Goal: Information Seeking & Learning: Understand process/instructions

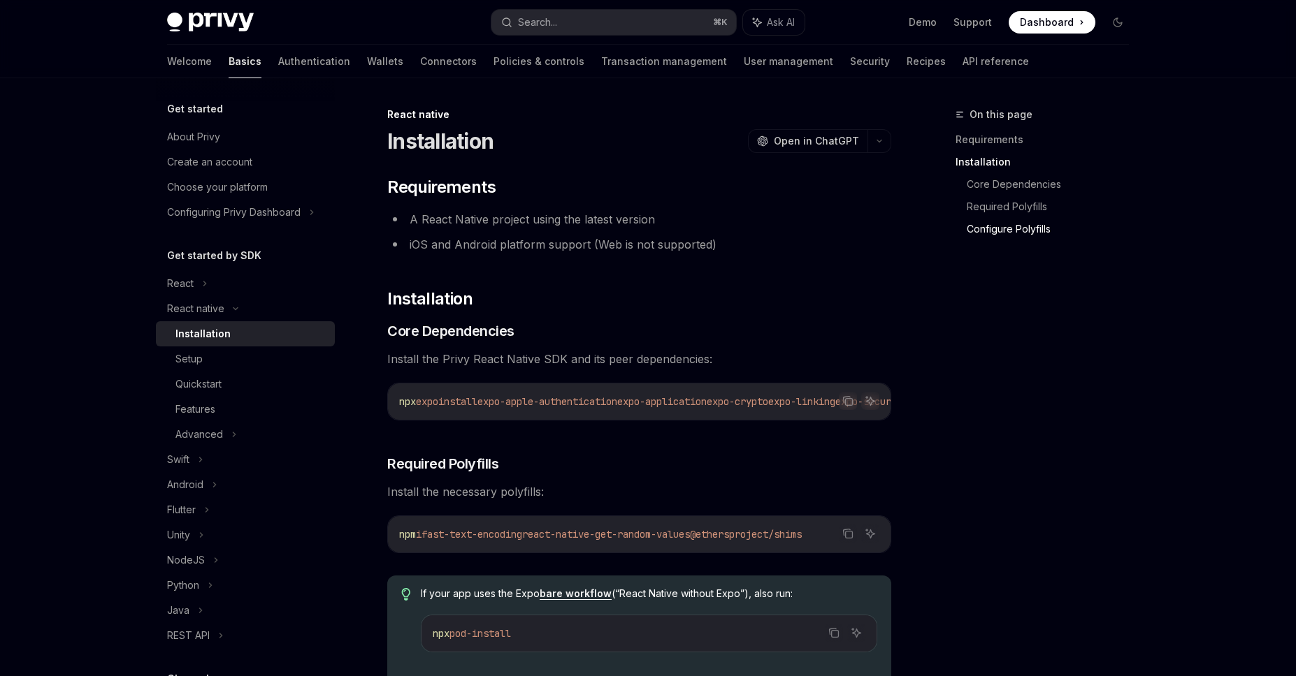
scroll to position [922, 0]
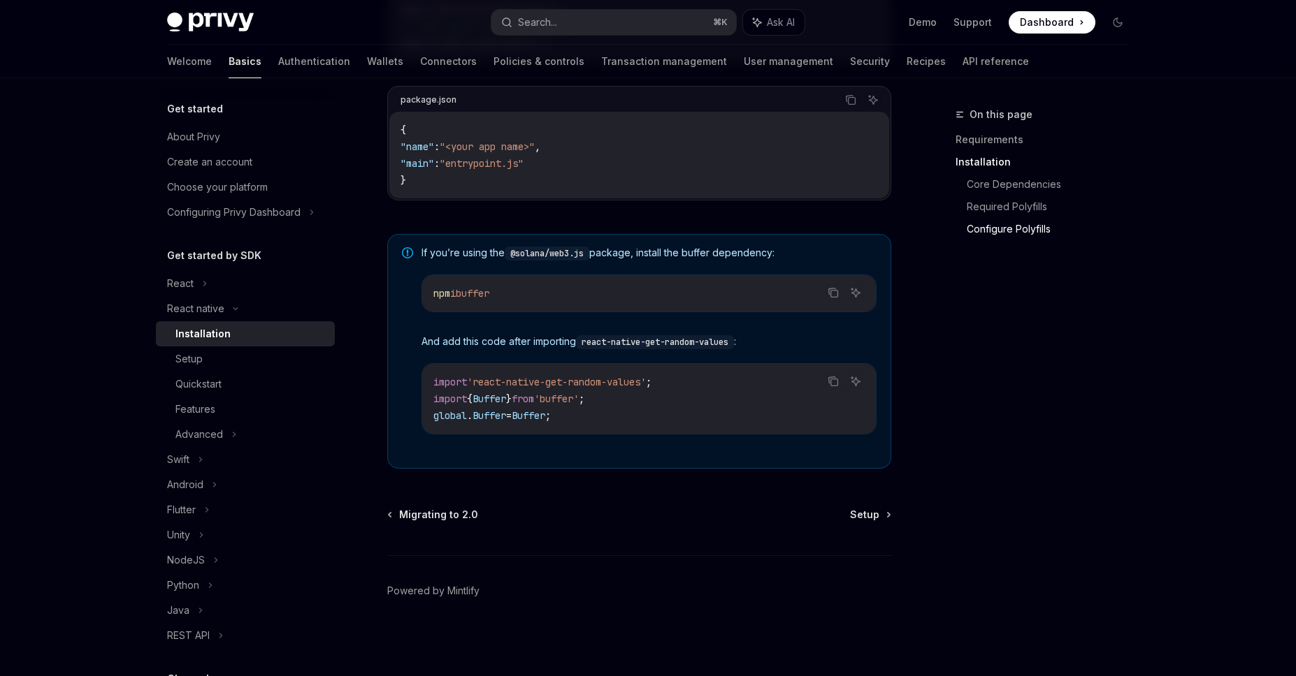
click at [212, 338] on div "Installation" at bounding box center [202, 334] width 55 height 17
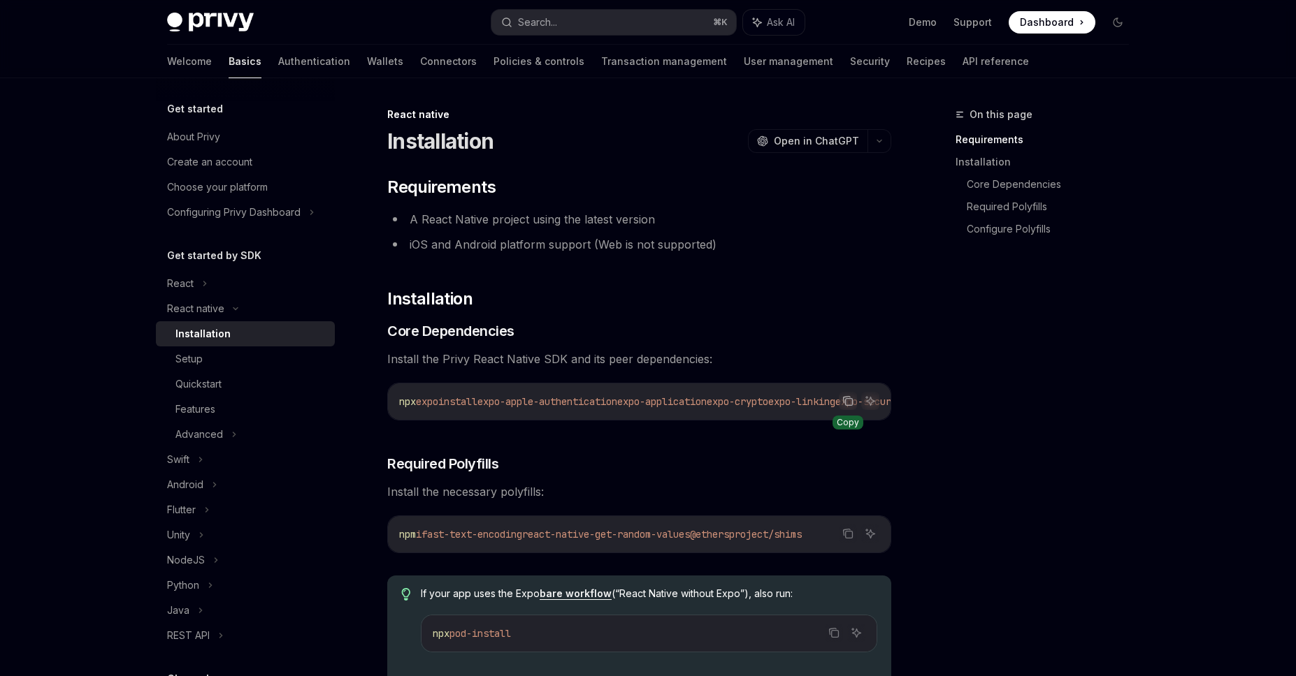
click at [848, 403] on icon "Copy the contents from the code block" at bounding box center [847, 401] width 11 height 11
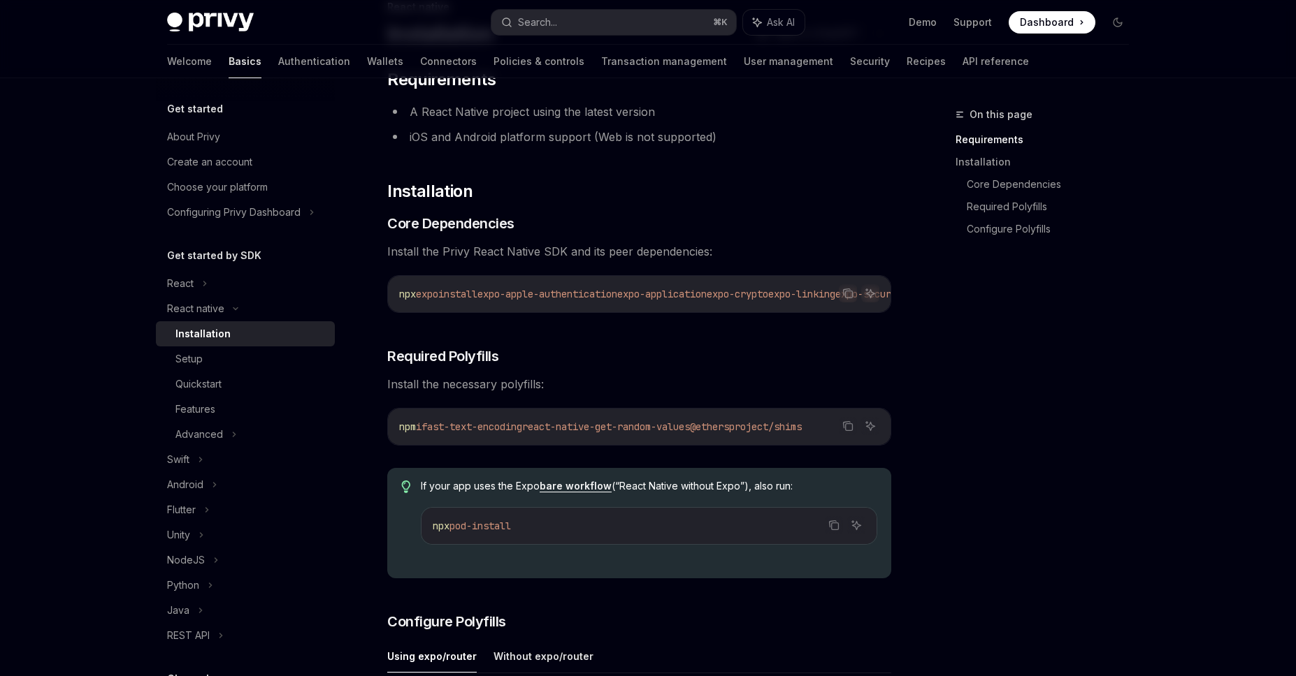
scroll to position [109, 0]
click at [846, 294] on icon "Copy the contents from the code block" at bounding box center [847, 292] width 11 height 11
click at [851, 430] on icon "Copy the contents from the code block" at bounding box center [847, 424] width 11 height 11
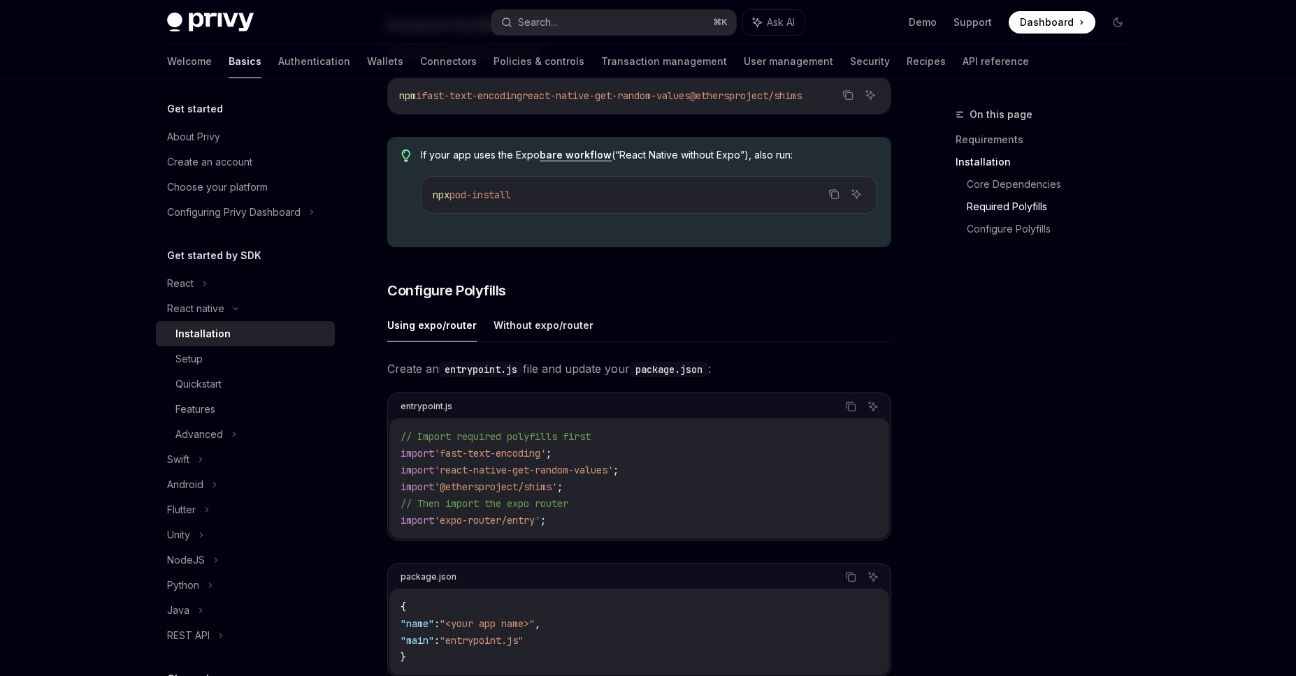
scroll to position [451, 0]
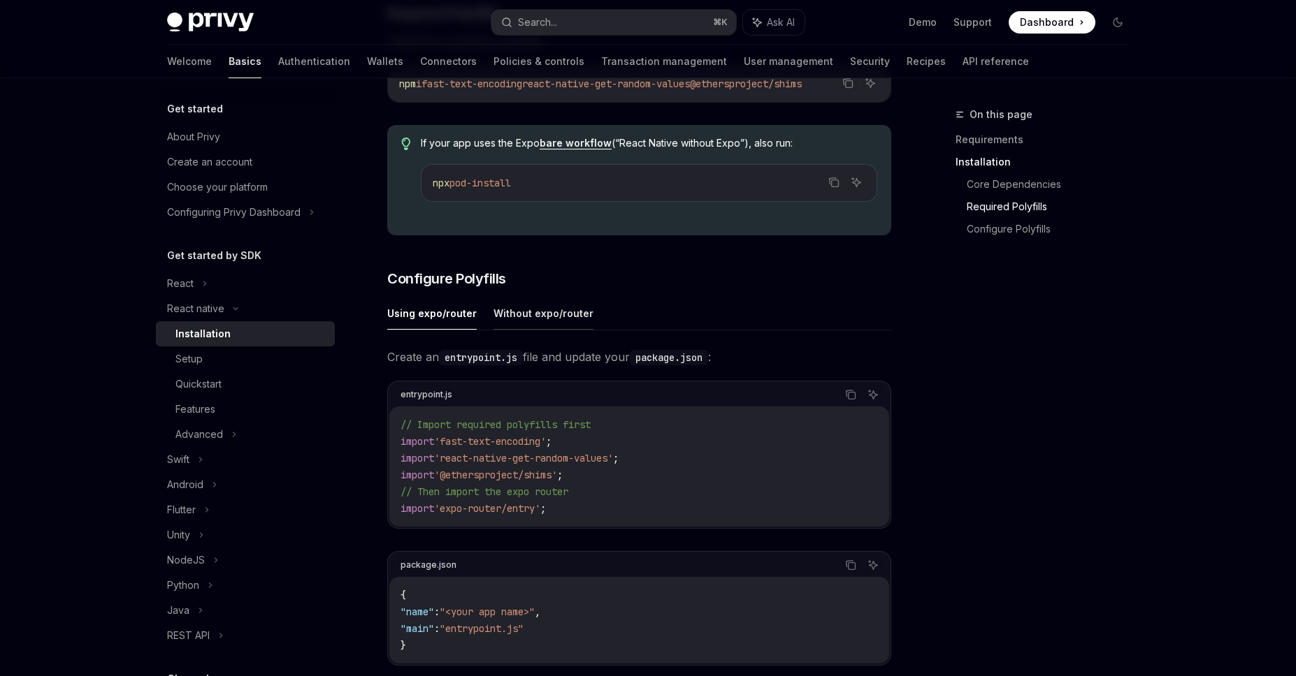
click at [521, 321] on button "Without expo/router" at bounding box center [543, 313] width 100 height 33
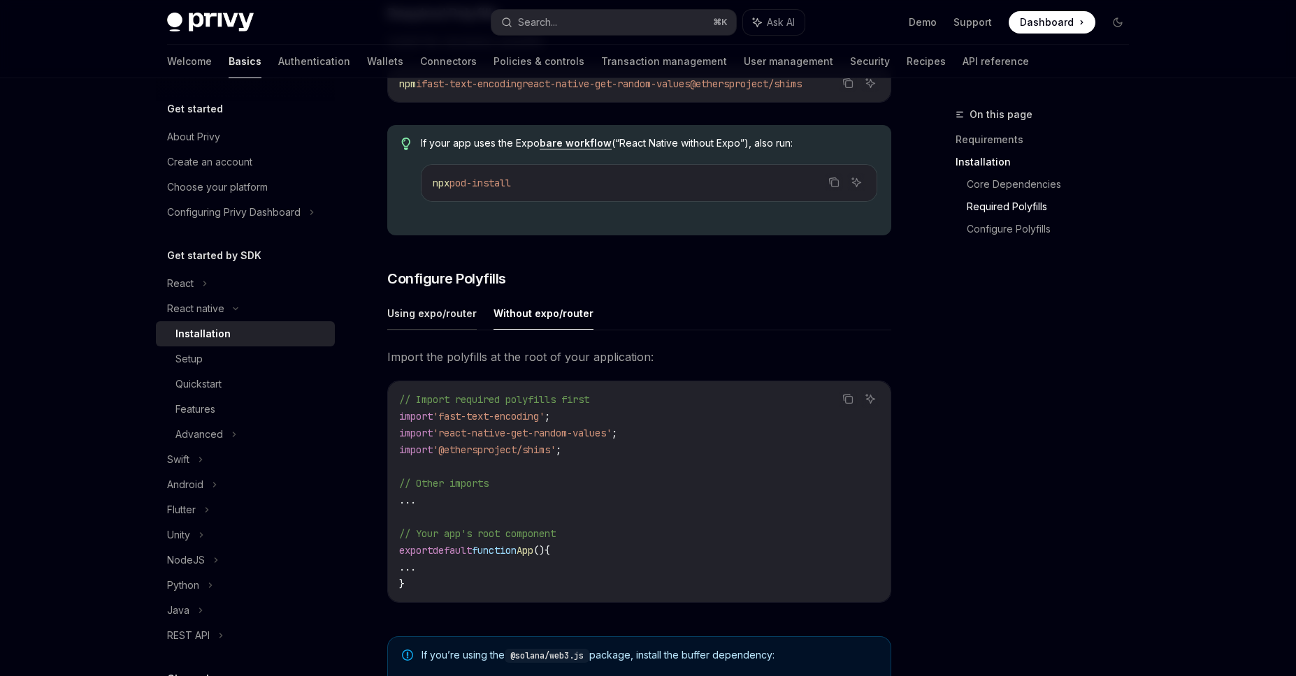
click at [439, 319] on button "Using expo/router" at bounding box center [431, 313] width 89 height 33
type textarea "*"
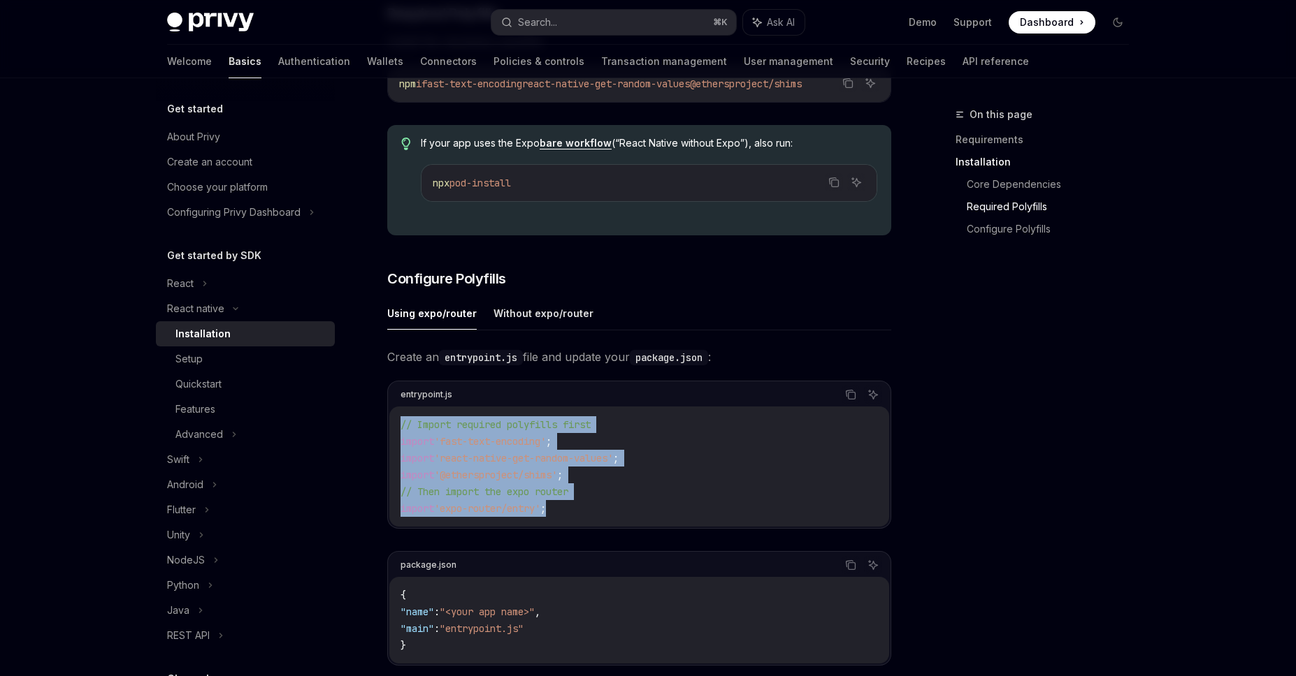
drag, startPoint x: 574, startPoint y: 516, endPoint x: 381, endPoint y: 431, distance: 210.9
click at [380, 430] on div "React native Installation OpenAI Open in ChatGPT OpenAI Open in ChatGPT ​ Requi…" at bounding box center [508, 398] width 772 height 1486
copy code "// Import required polyfills first import 'fast-text-encoding' ; import 'react-…"
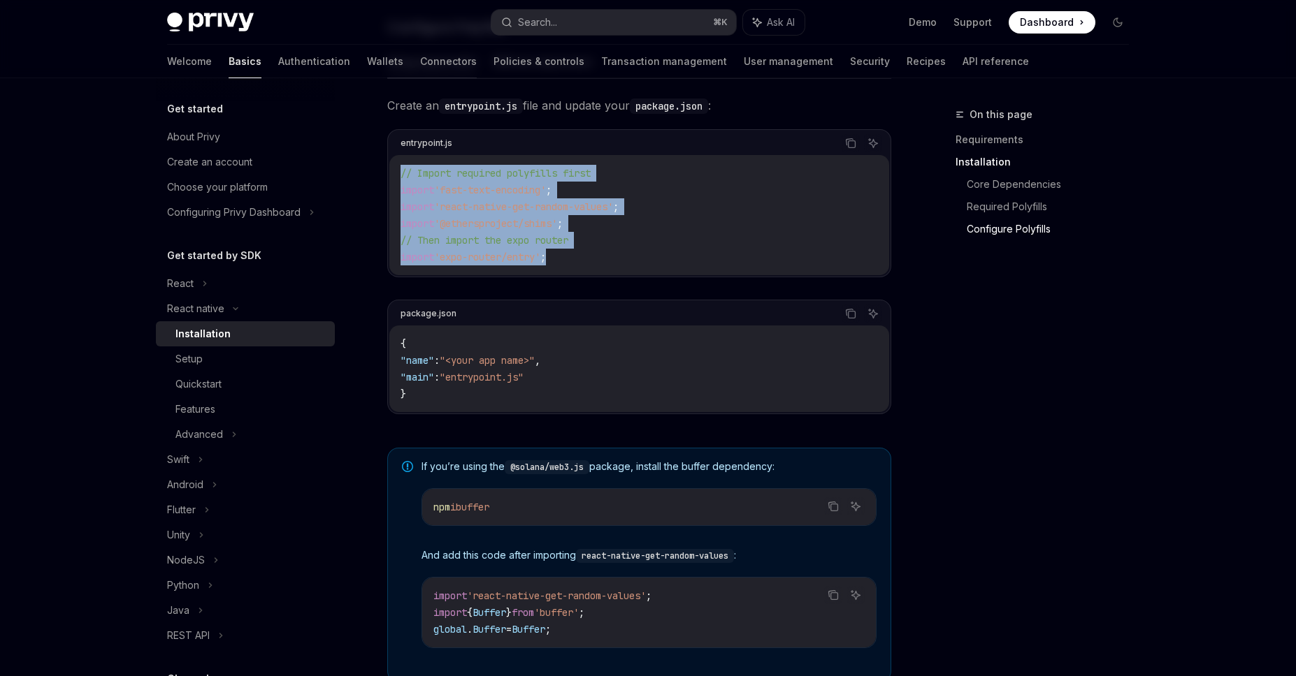
scroll to position [786, 0]
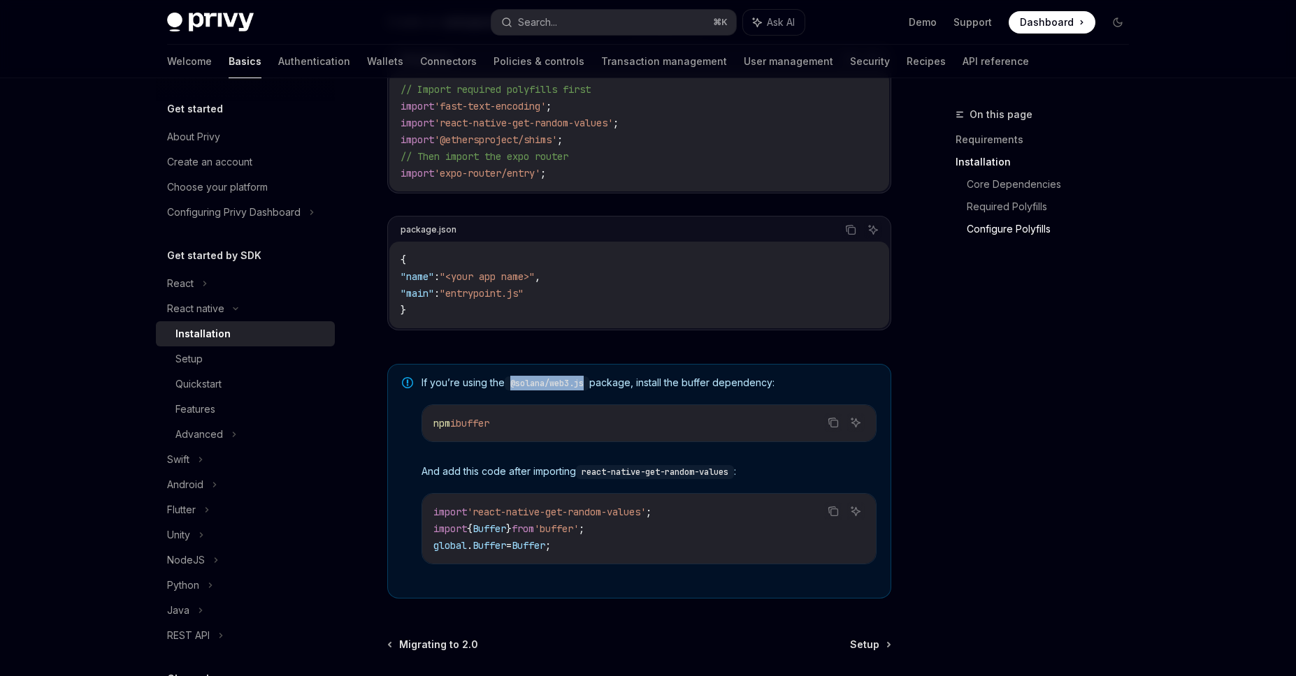
drag, startPoint x: 590, startPoint y: 392, endPoint x: 508, endPoint y: 388, distance: 81.9
click at [508, 388] on code "@solana/web3.js" at bounding box center [547, 384] width 85 height 14
copy code "@solana/web3.js"
click at [832, 516] on icon "Copy the contents from the code block" at bounding box center [832, 511] width 11 height 11
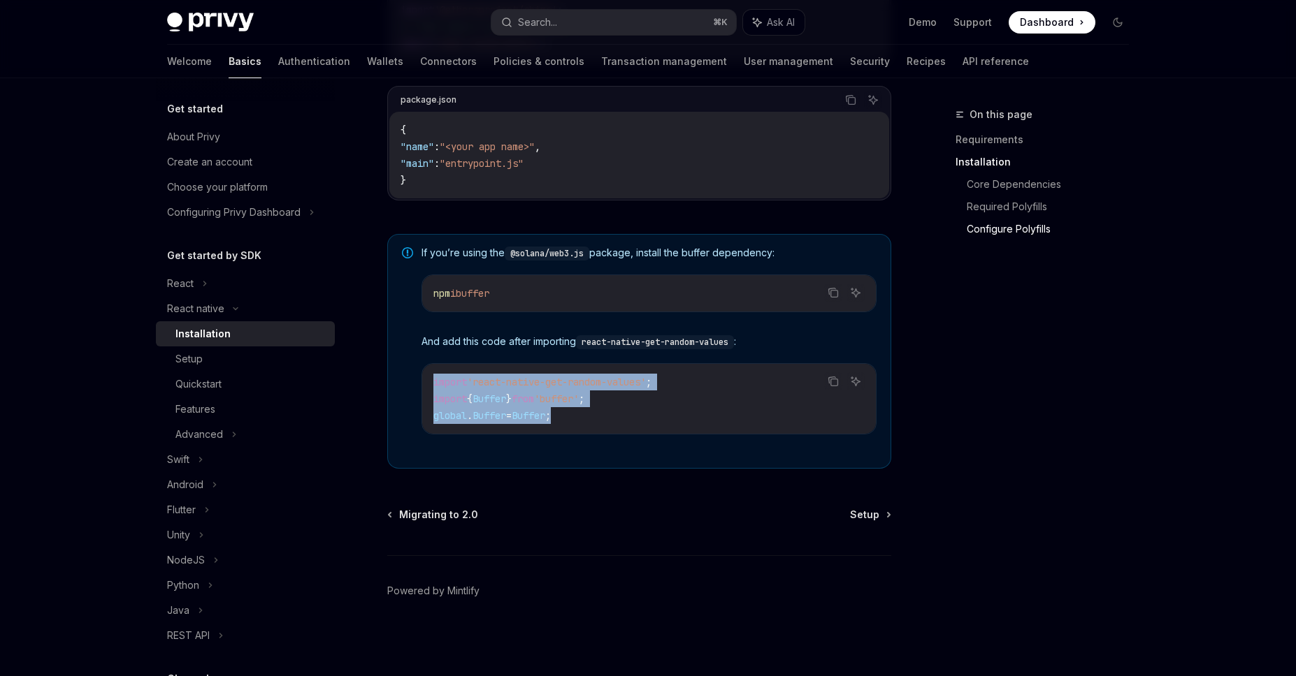
drag, startPoint x: 582, startPoint y: 418, endPoint x: 419, endPoint y: 382, distance: 167.4
click at [419, 382] on div "If you’re using the @solana/web3.js package, install the buffer dependency: Cop…" at bounding box center [639, 351] width 504 height 235
copy code "import 'react-native-get-random-values' ; import { Buffer } from 'buffer' ; glo…"
click at [236, 361] on div "Setup" at bounding box center [250, 359] width 151 height 17
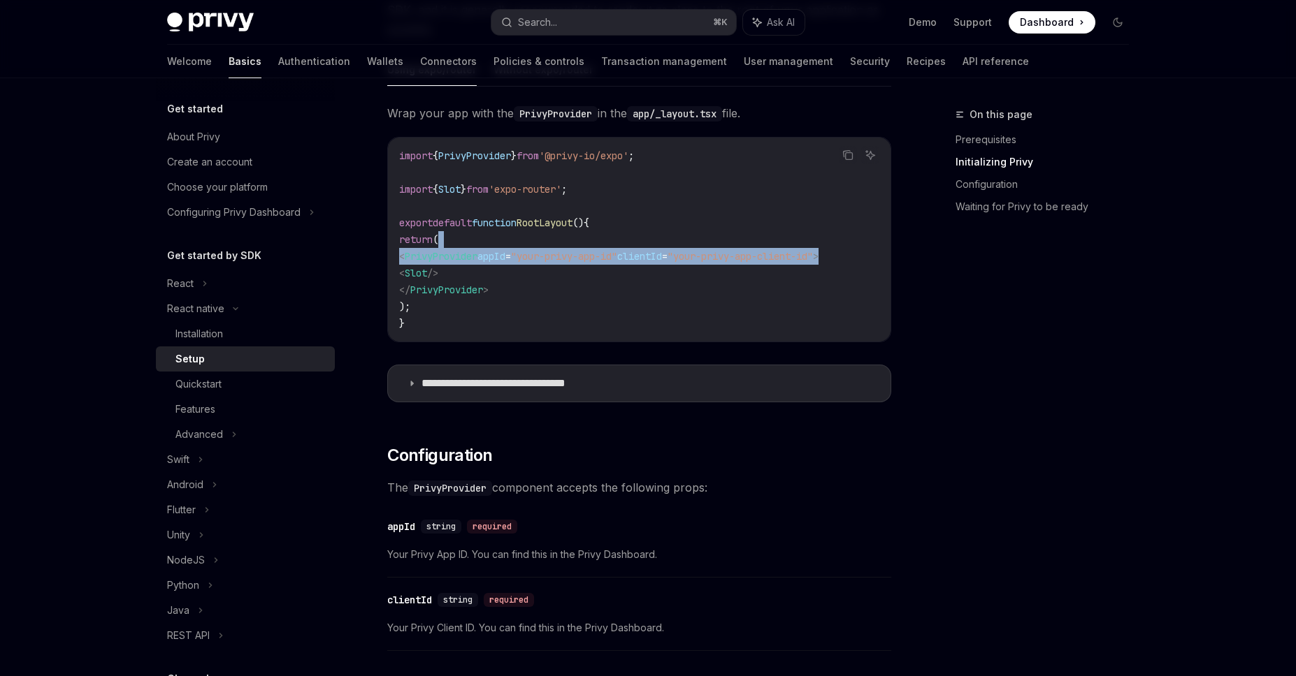
scroll to position [0, 17]
drag, startPoint x: 880, startPoint y: 256, endPoint x: 877, endPoint y: 240, distance: 15.6
click at [877, 240] on code "import { PrivyProvider } from '@privy-io/expo' ; import { Slot } from 'expo-rou…" at bounding box center [639, 239] width 480 height 184
copy code "< PrivyProvider appId = "your-privy-app-id" clientId = "your-privy-app-client-i…"
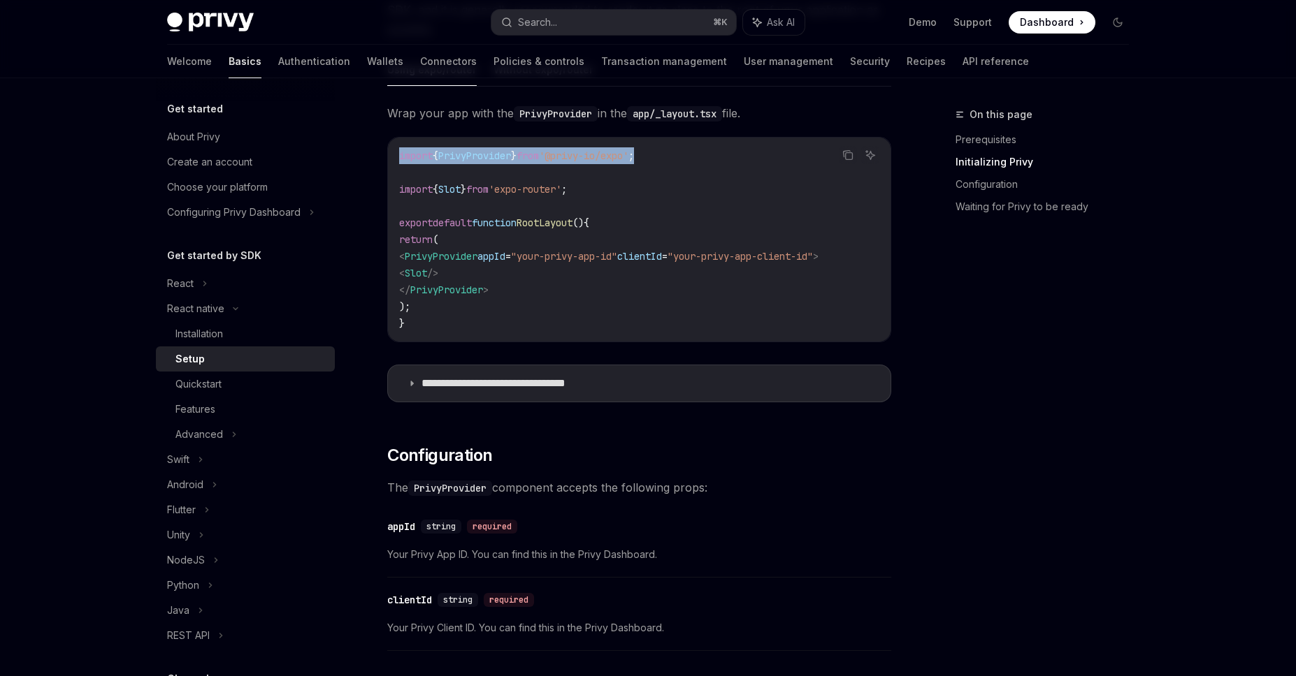
scroll to position [0, 0]
drag, startPoint x: 658, startPoint y: 154, endPoint x: 386, endPoint y: 153, distance: 271.8
click at [386, 153] on div "React native Setup OpenAI Open in ChatGPT OpenAI Open in ChatGPT ​ Prerequisite…" at bounding box center [508, 598] width 772 height 1822
copy span "import { PrivyProvider } from '@privy-io/expo' ;"
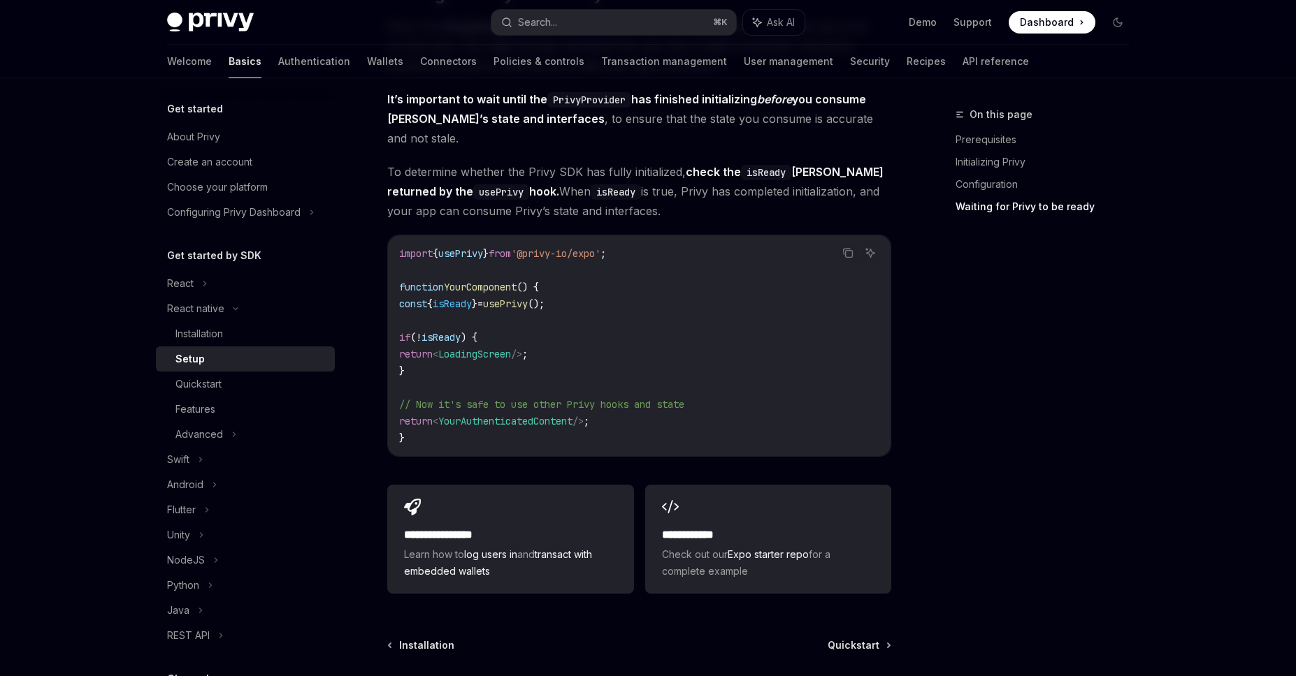
scroll to position [1141, 0]
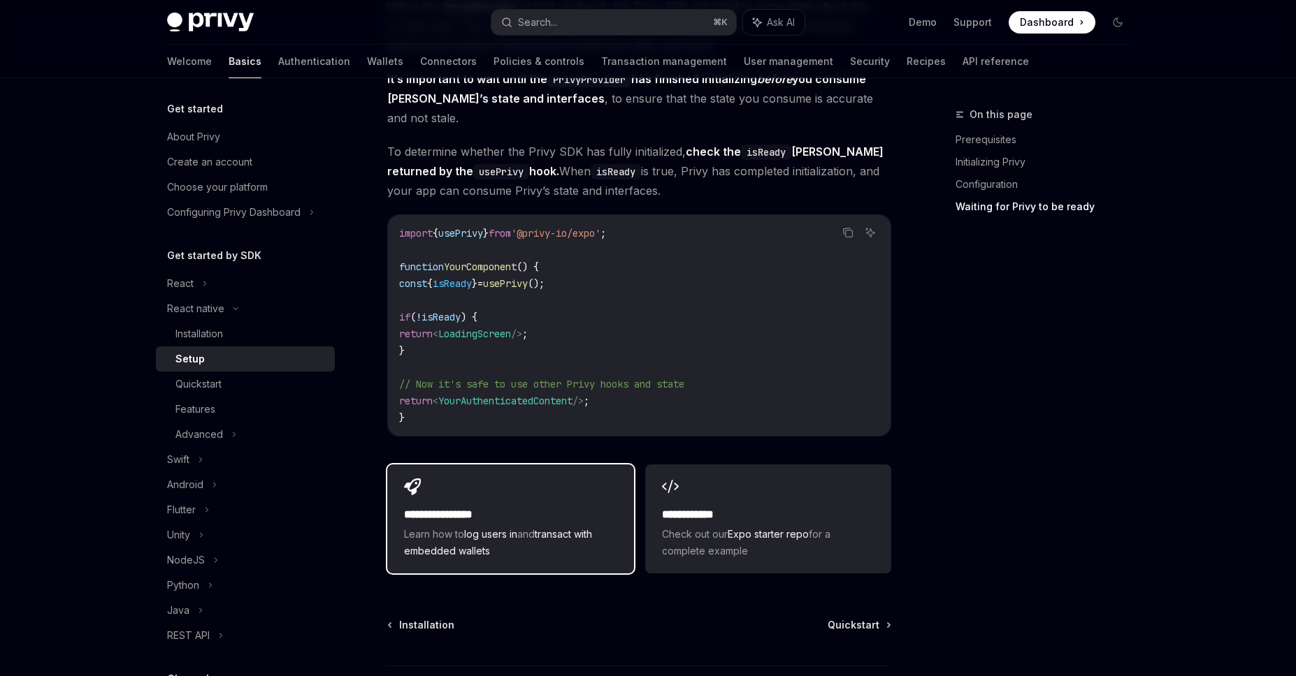
click at [572, 507] on h2 "**********" at bounding box center [510, 515] width 212 height 17
type textarea "*"
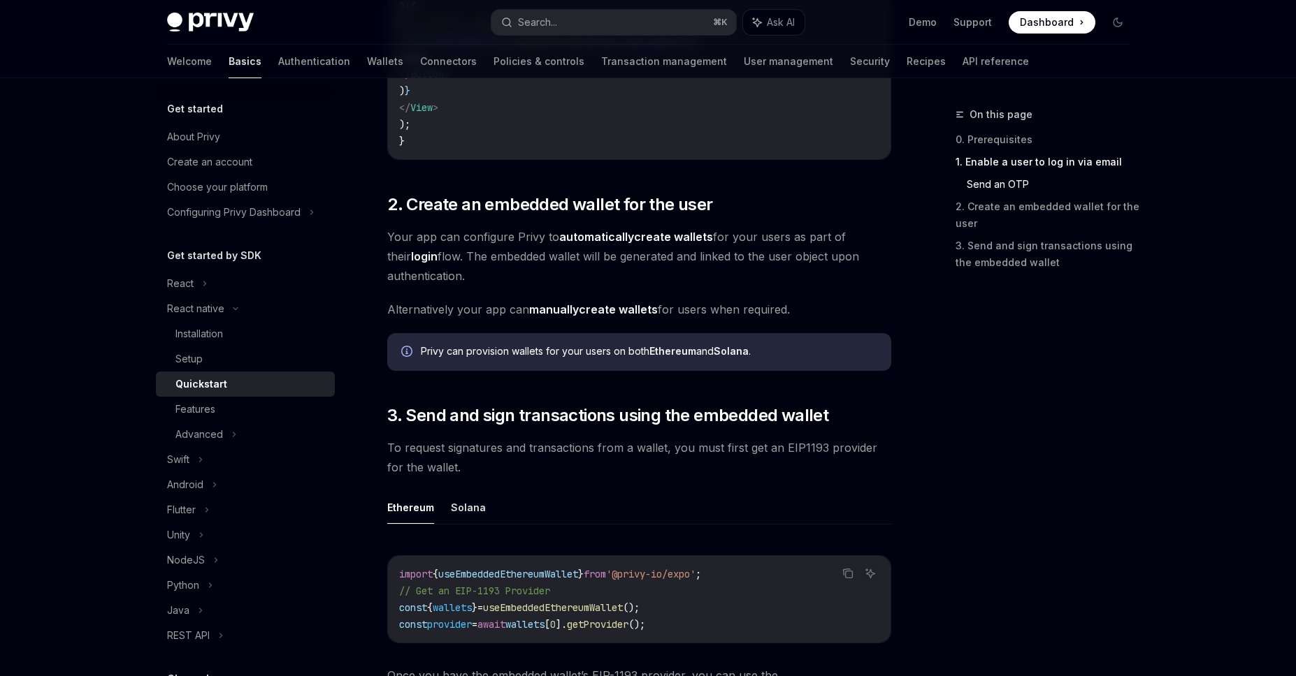
scroll to position [1257, 0]
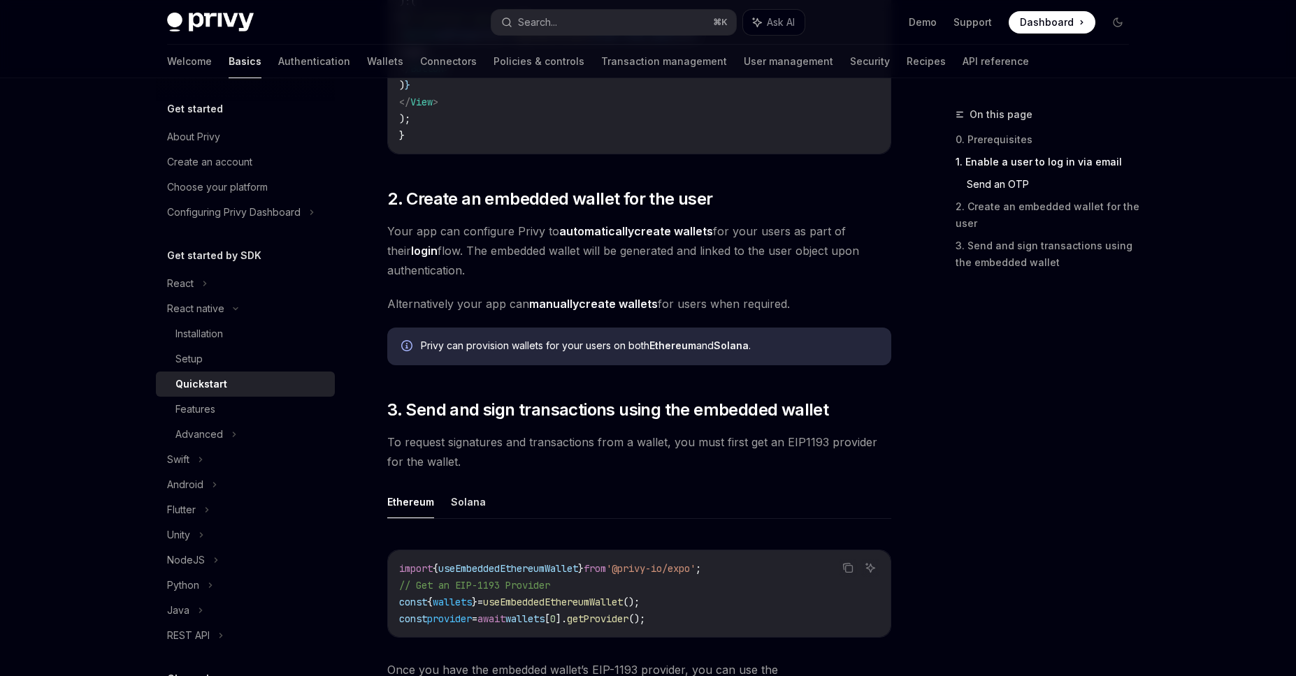
click at [614, 232] on strong "automatically" at bounding box center [596, 231] width 75 height 14
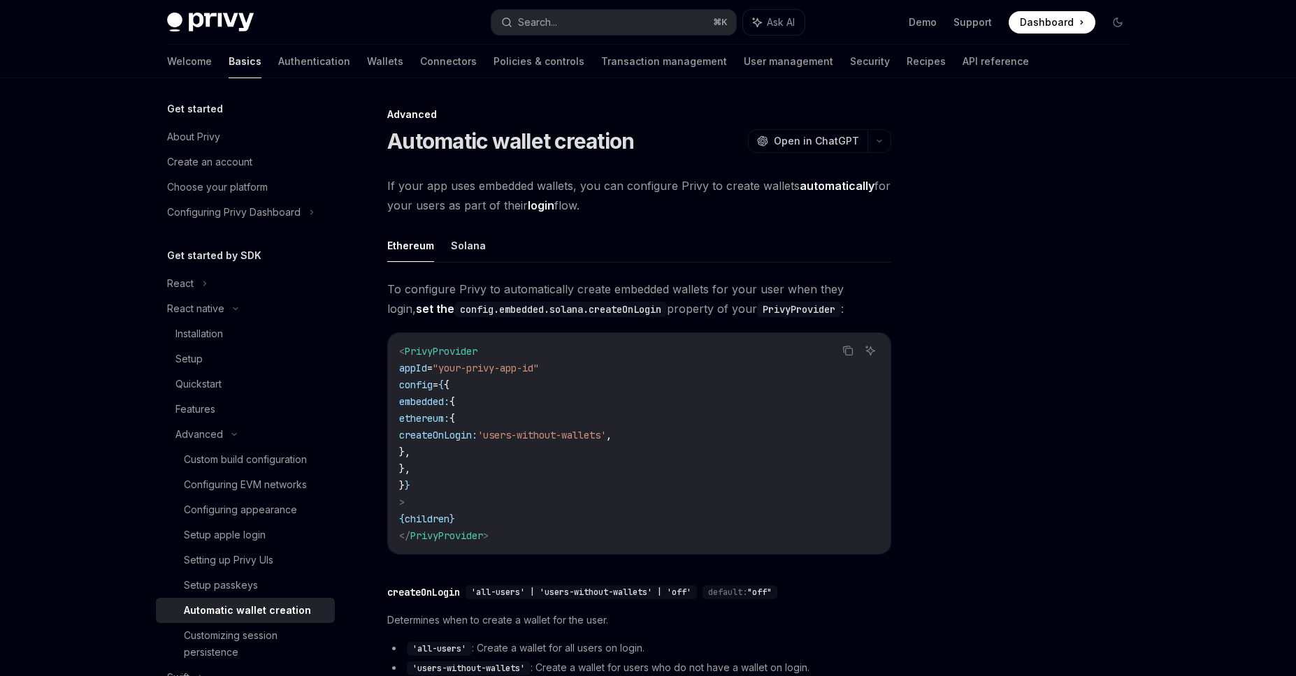
scroll to position [84, 0]
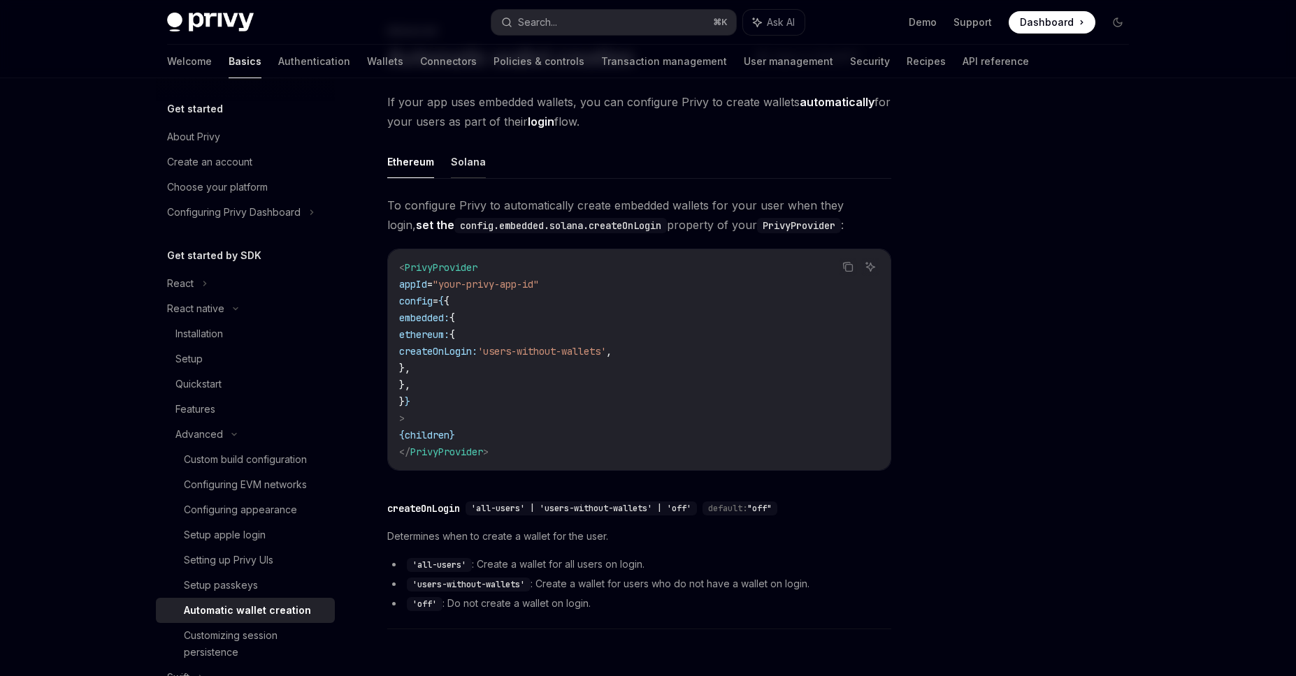
click at [451, 172] on button "Solana" at bounding box center [468, 161] width 35 height 33
click at [405, 171] on button "Ethereum" at bounding box center [410, 161] width 47 height 33
click at [470, 168] on button "Solana" at bounding box center [468, 161] width 35 height 33
click at [233, 437] on icon at bounding box center [234, 435] width 17 height 6
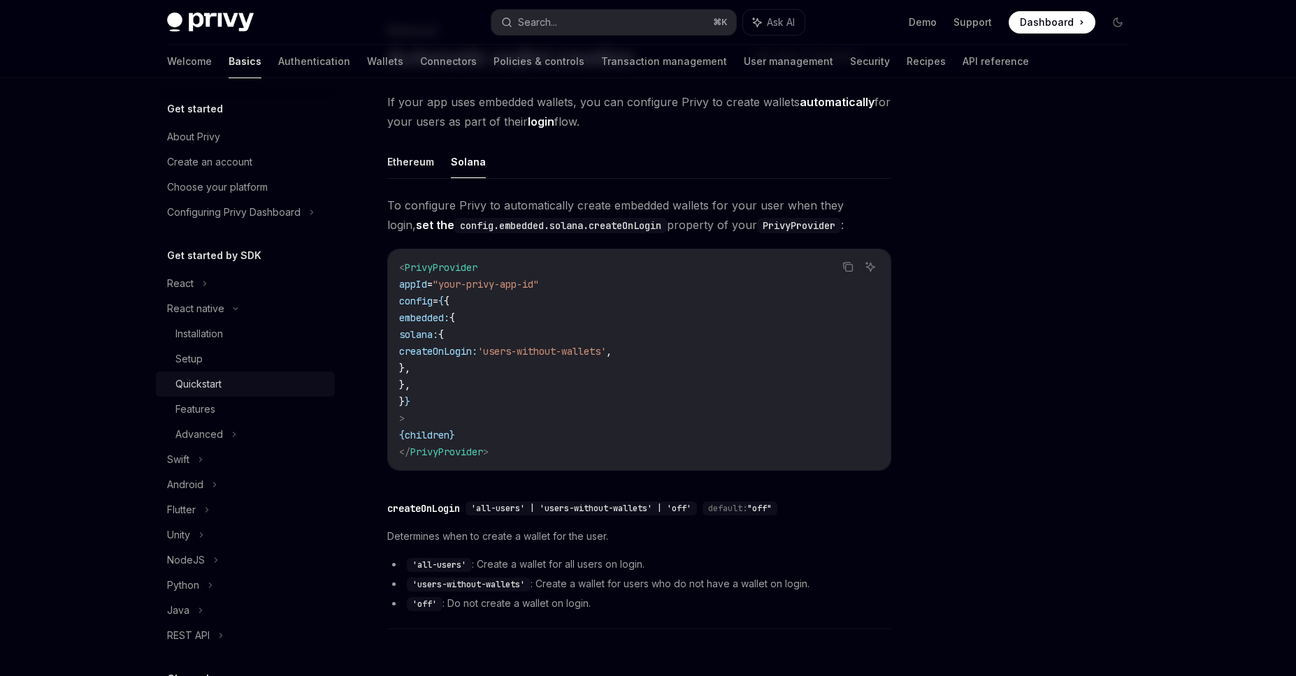
click at [220, 383] on div "Quickstart" at bounding box center [198, 384] width 46 height 17
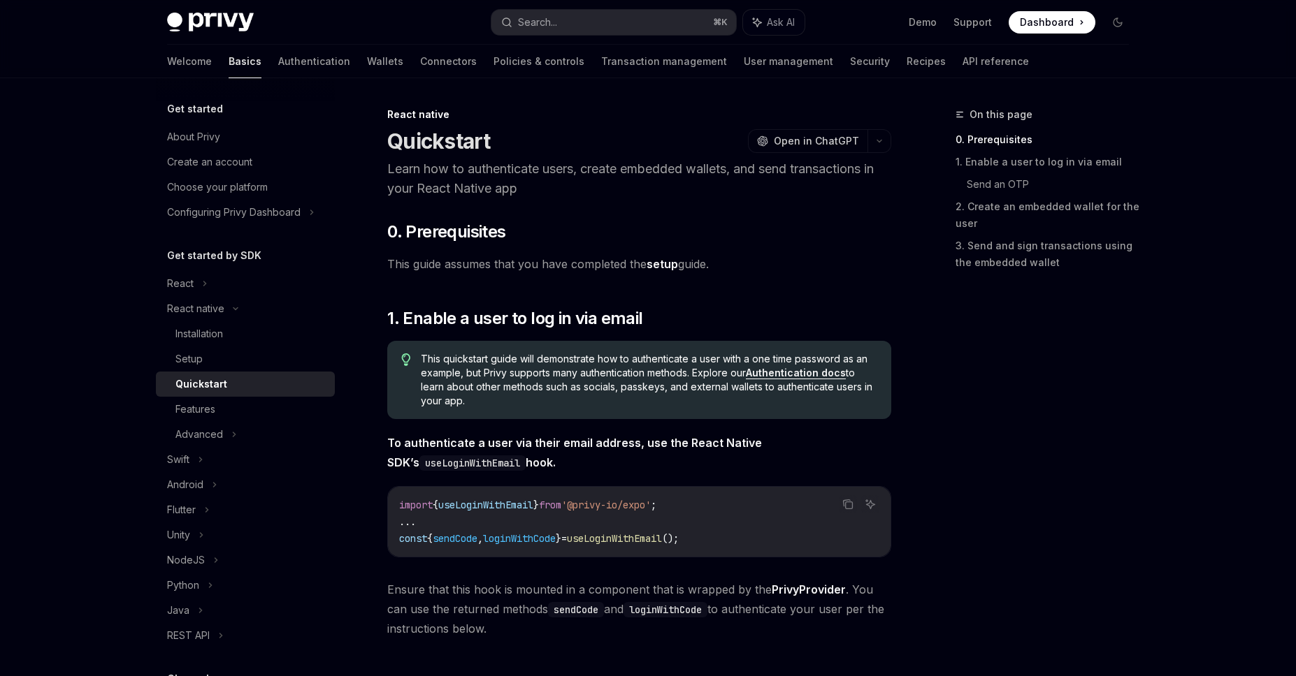
click at [670, 267] on link "setup" at bounding box center [661, 264] width 31 height 15
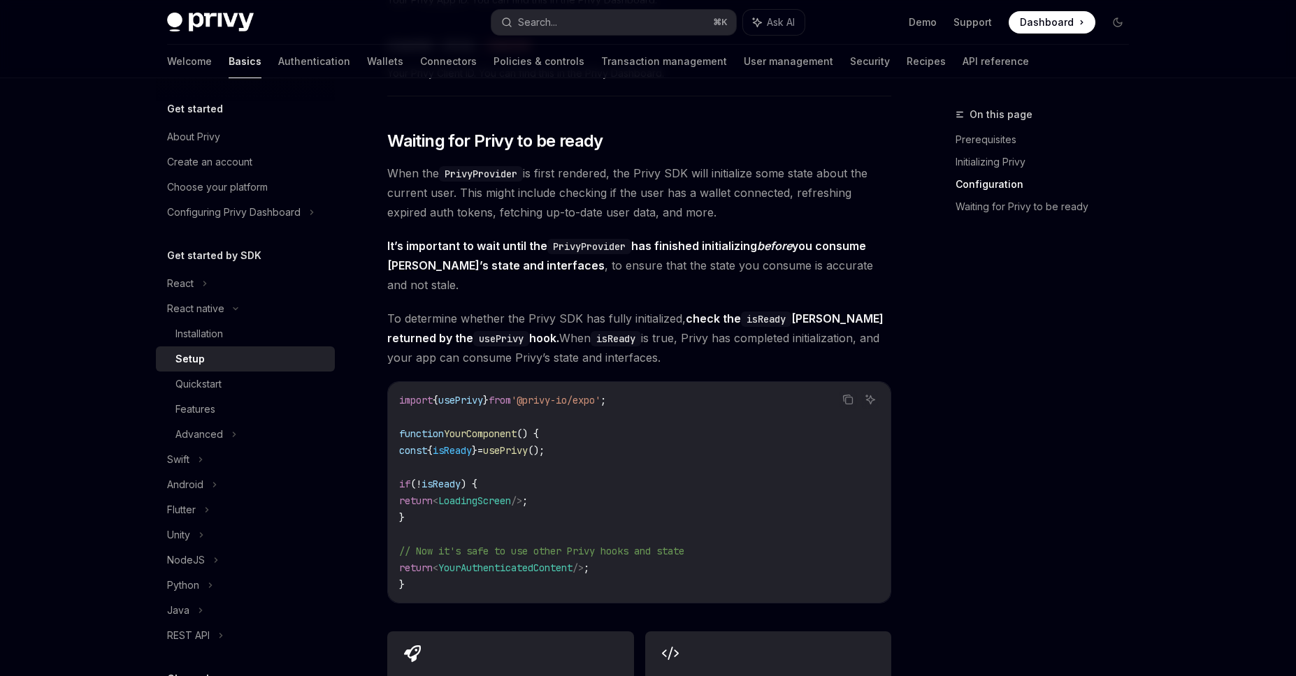
scroll to position [964, 0]
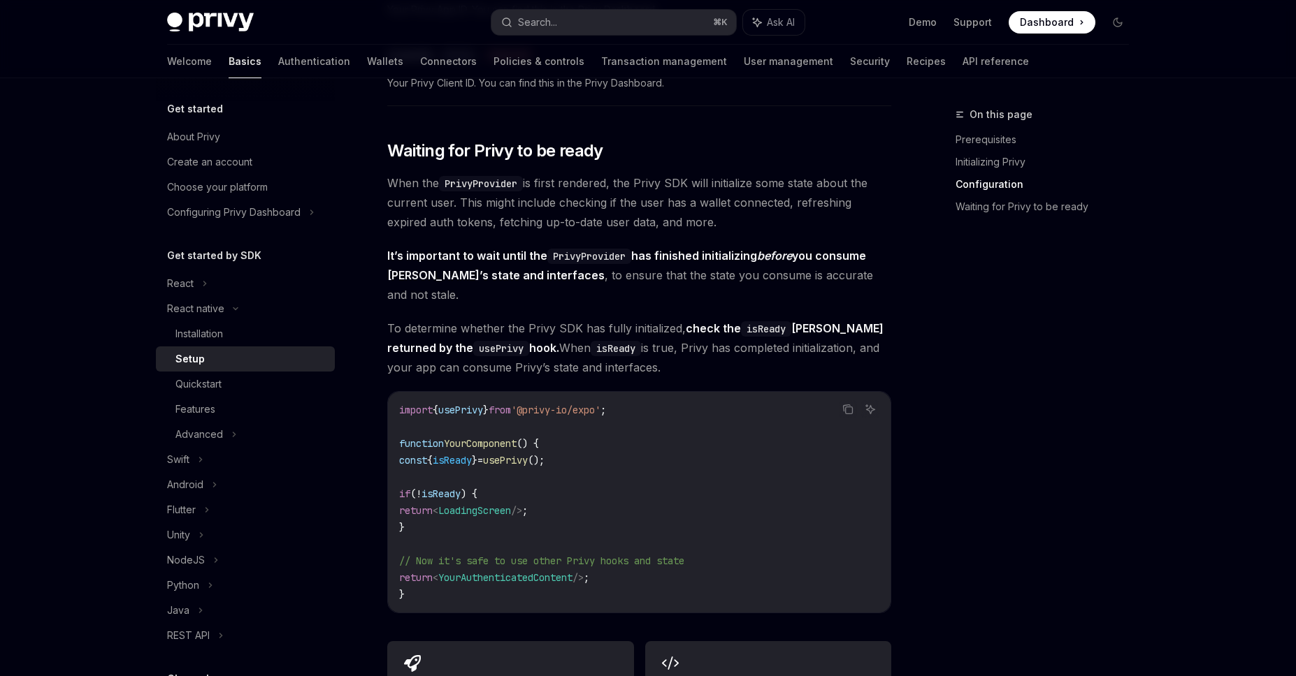
drag, startPoint x: 451, startPoint y: 515, endPoint x: 581, endPoint y: 427, distance: 157.6
click at [581, 427] on code "import { usePrivy } from '@privy-io/expo' ; function YourComponent () { const {…" at bounding box center [639, 502] width 480 height 201
click at [511, 505] on span "LoadingScreen" at bounding box center [474, 511] width 73 height 13
drag, startPoint x: 593, startPoint y: 445, endPoint x: 596, endPoint y: 428, distance: 17.7
click at [596, 428] on code "import { usePrivy } from '@privy-io/expo' ; function YourComponent () { const {…" at bounding box center [639, 502] width 480 height 201
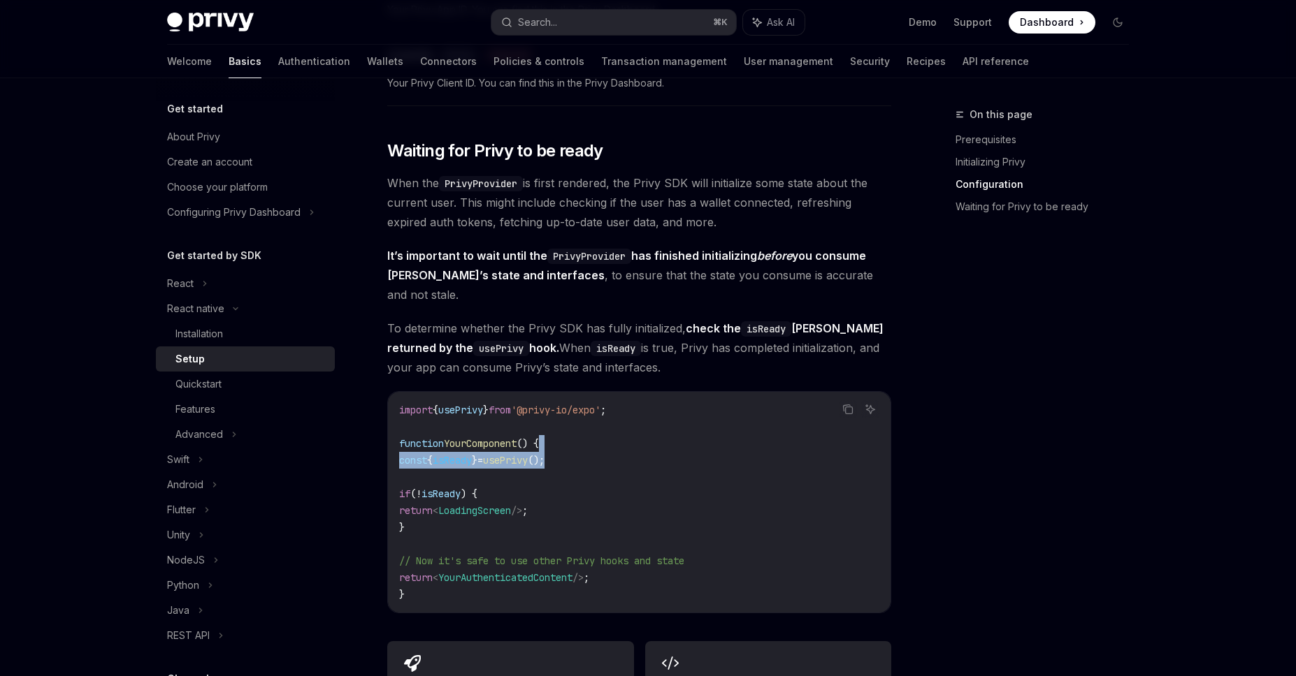
copy code "const { isReady } = usePrivy ();"
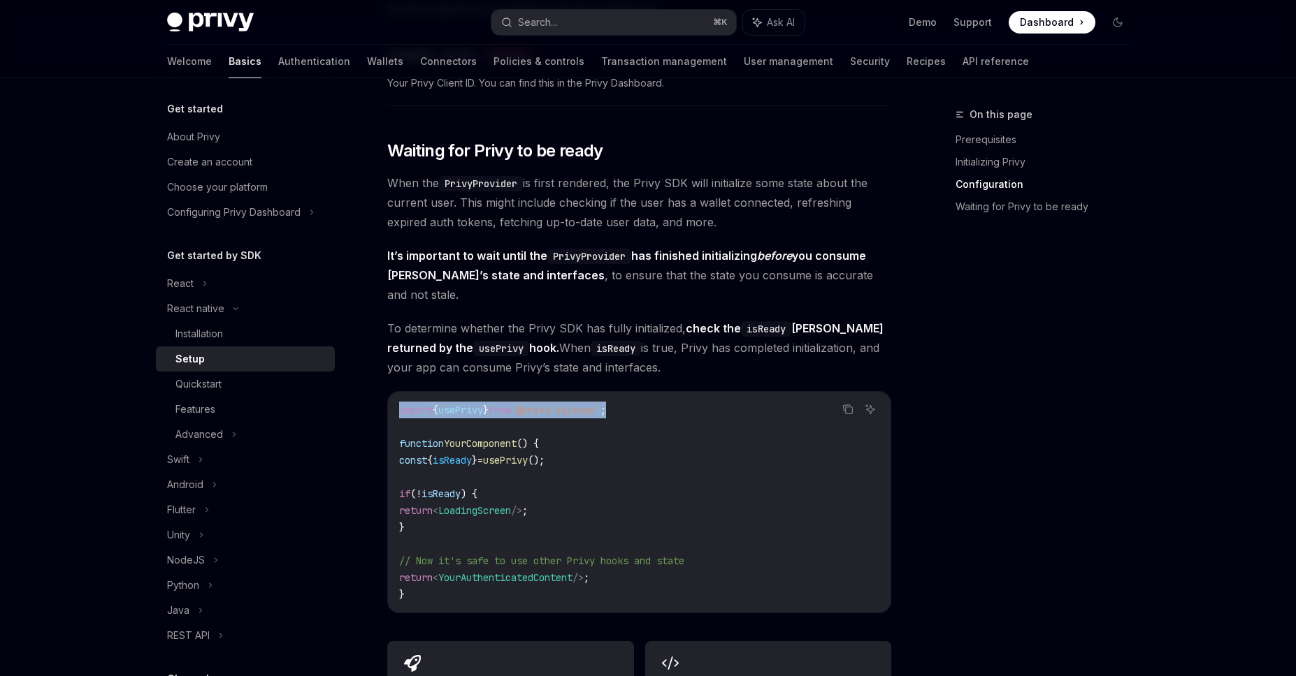
drag, startPoint x: 655, startPoint y: 398, endPoint x: 399, endPoint y: 400, distance: 255.8
click at [398, 399] on div "import { usePrivy } from '@privy-io/expo' ; function YourComponent () { const {…" at bounding box center [639, 502] width 502 height 221
copy span "import { usePrivy } from '@privy-io/expo' ;"
drag, startPoint x: 457, startPoint y: 513, endPoint x: 594, endPoint y: 444, distance: 153.5
click at [594, 444] on code "import { usePrivy } from '@privy-io/expo' ; function YourComponent () { const {…" at bounding box center [639, 502] width 480 height 201
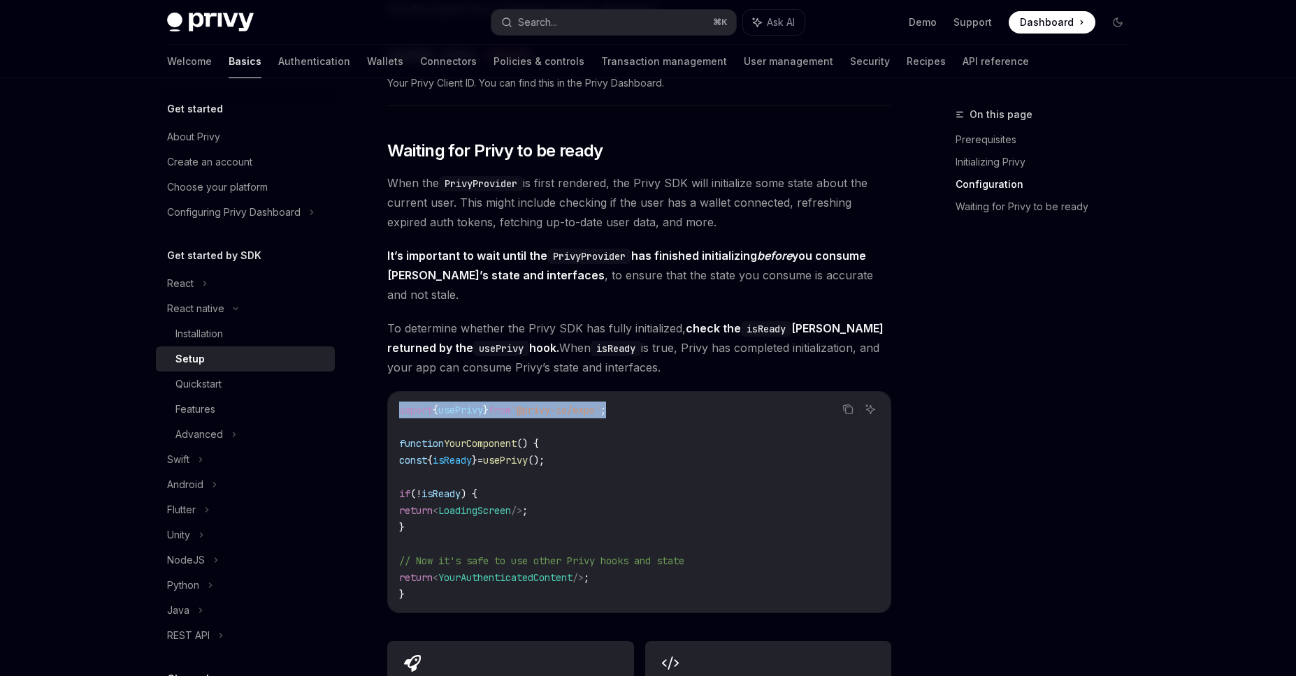
copy code "if ( ! isReady ) { return < LoadingScreen /> ; }"
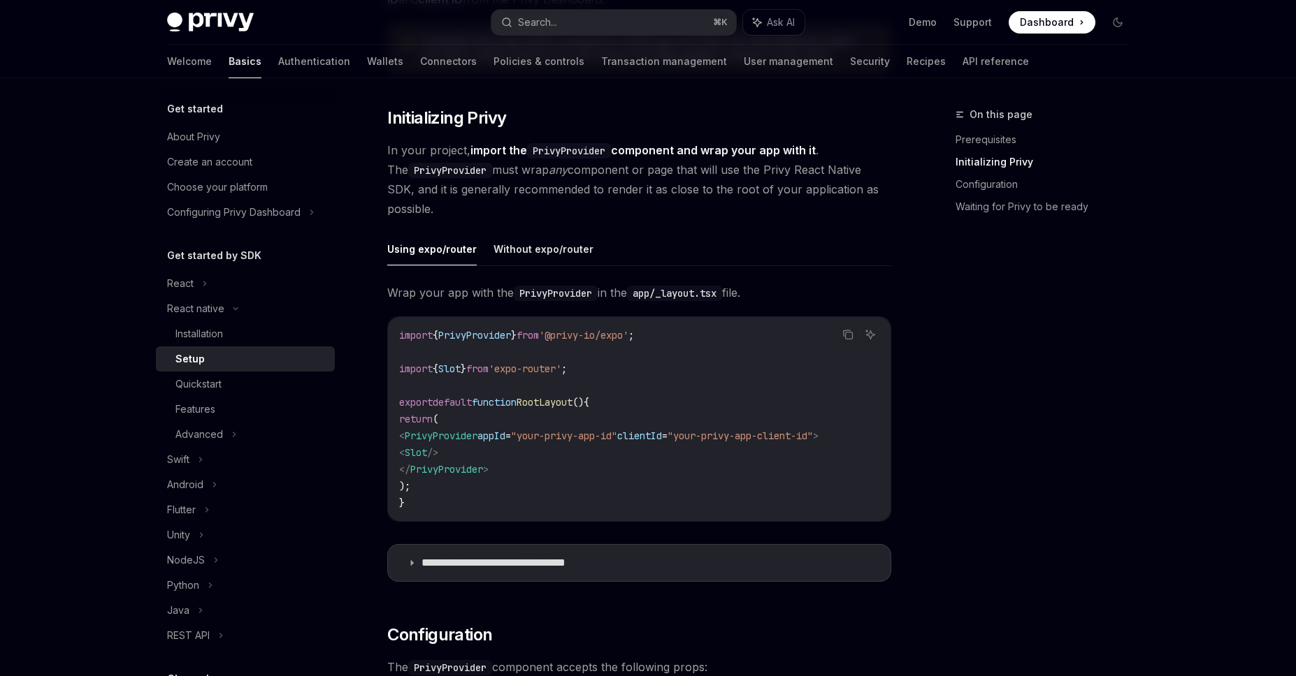
scroll to position [234, 0]
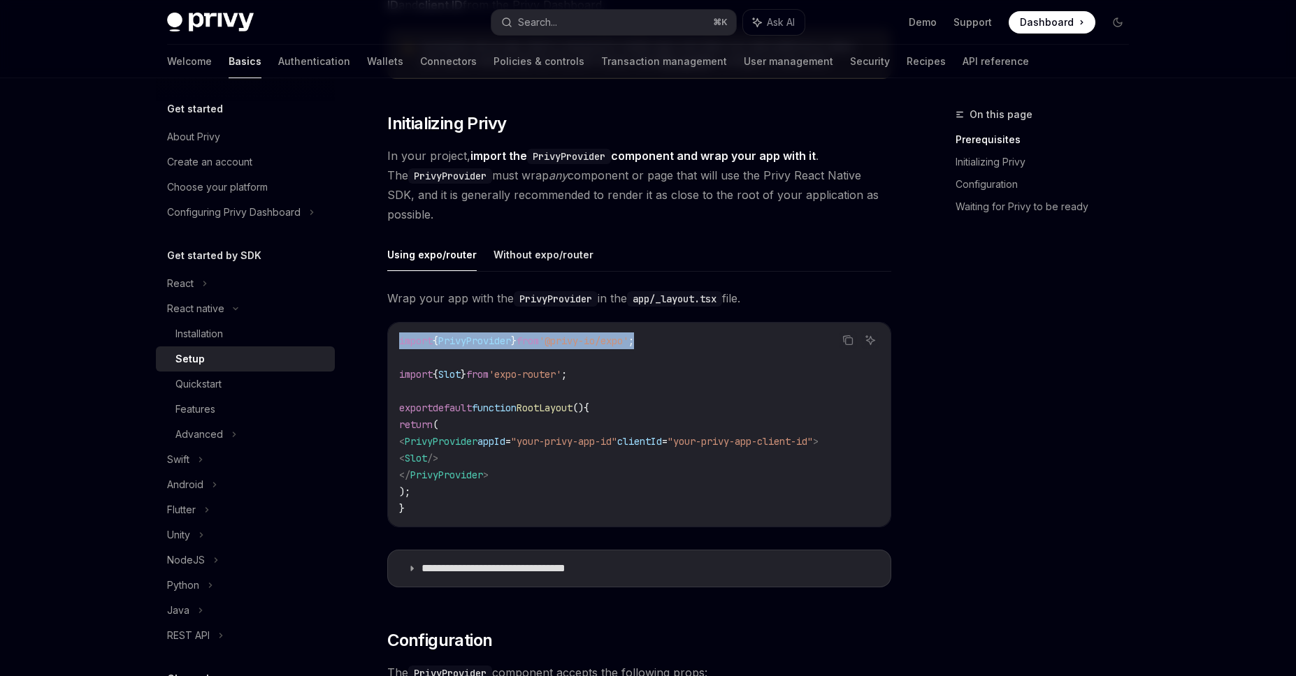
drag, startPoint x: 686, startPoint y: 337, endPoint x: 396, endPoint y: 333, distance: 289.3
click at [395, 333] on div "import { PrivyProvider } from '@privy-io/expo' ; import { Slot } from 'expo-rou…" at bounding box center [639, 425] width 502 height 204
copy span "import { PrivyProvider } from '@privy-io/expo' ;"
click at [564, 265] on button "Without expo/router" at bounding box center [543, 254] width 100 height 33
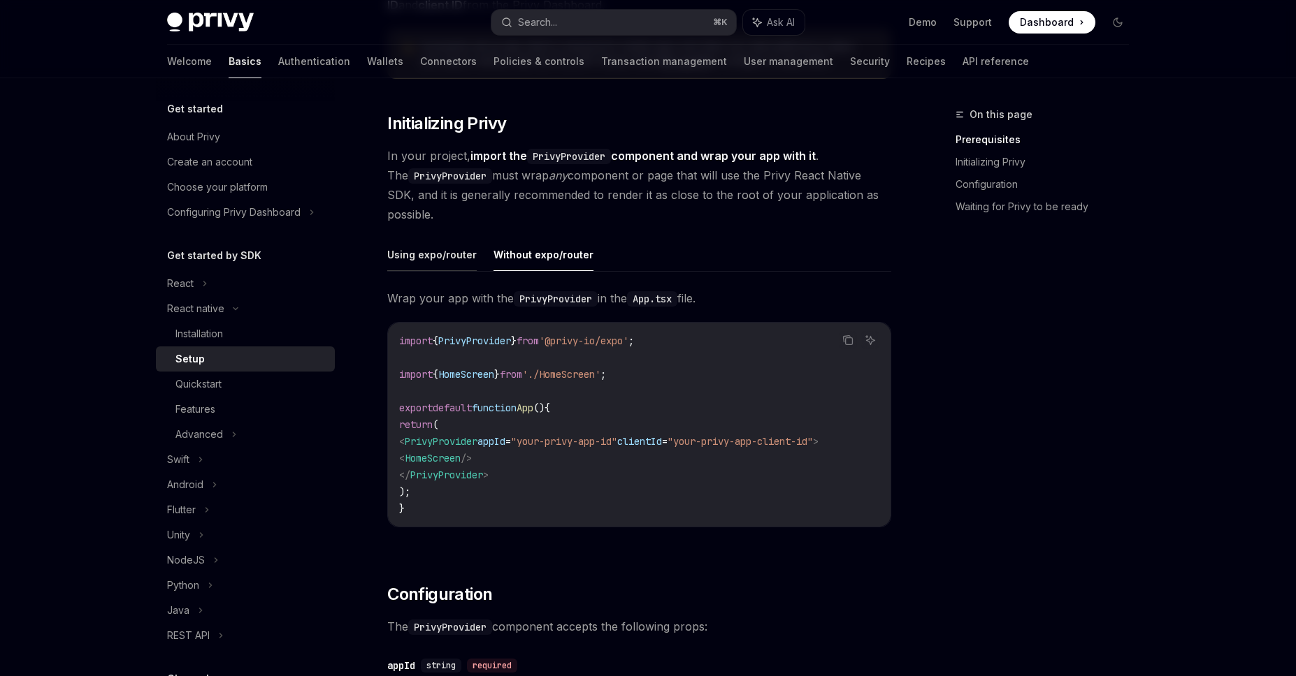
click at [444, 254] on button "Using expo/router" at bounding box center [431, 254] width 89 height 33
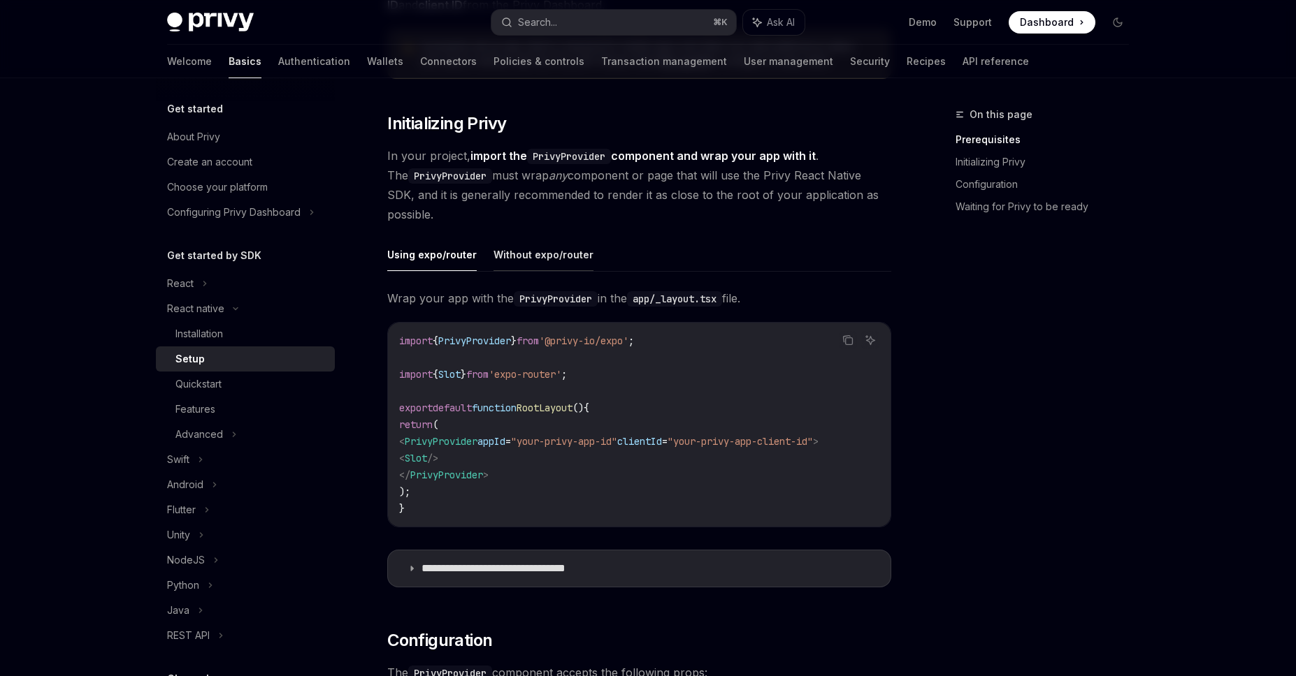
click at [535, 253] on button "Without expo/router" at bounding box center [543, 254] width 100 height 33
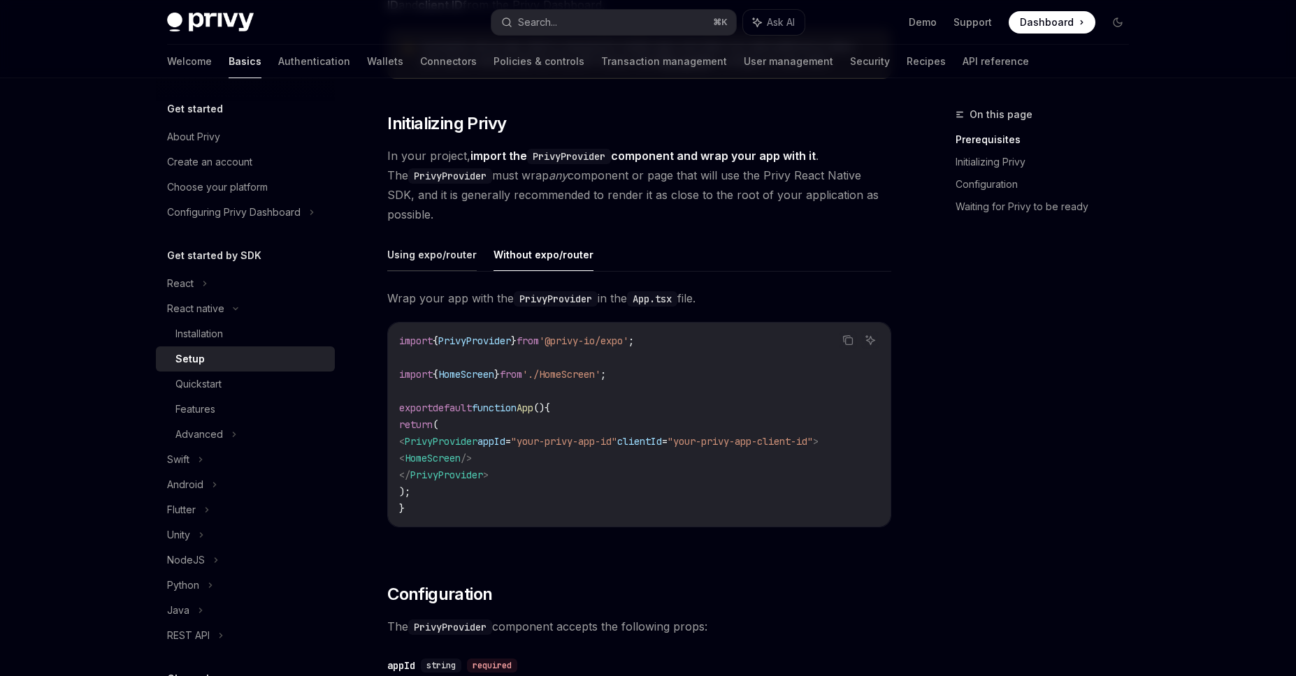
click at [411, 258] on button "Using expo/router" at bounding box center [431, 254] width 89 height 33
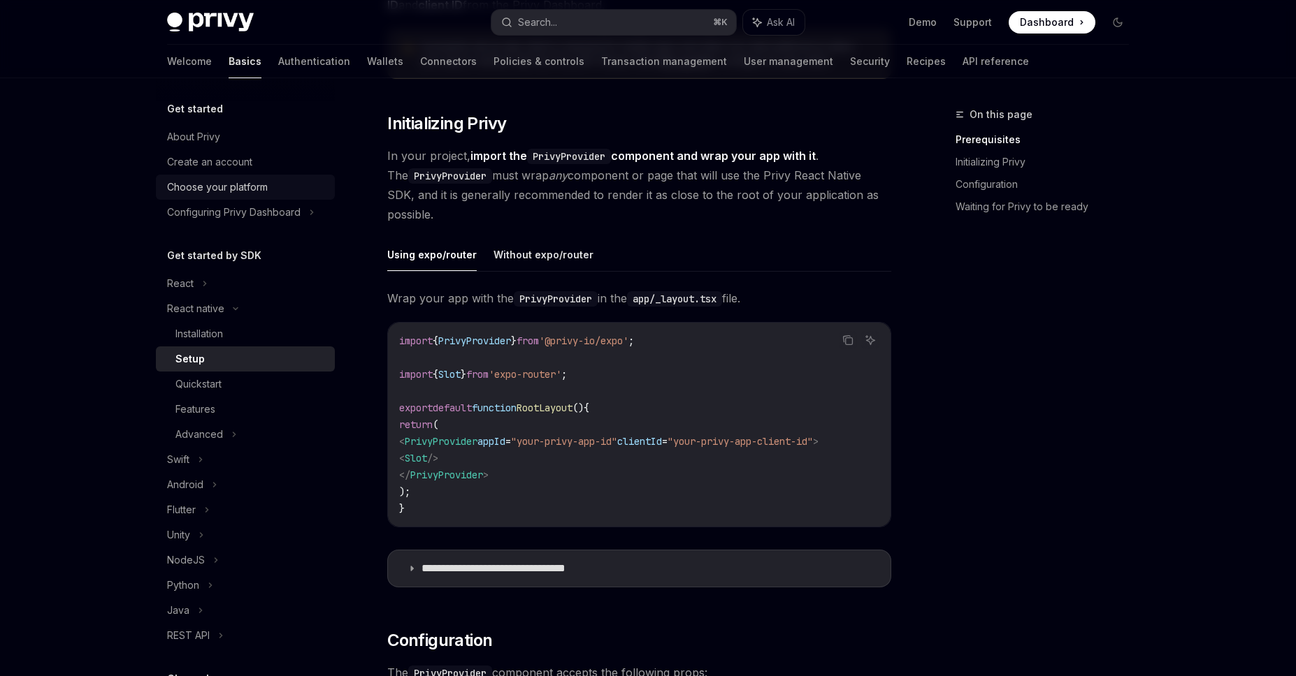
click at [249, 189] on div "Choose your platform" at bounding box center [217, 187] width 101 height 17
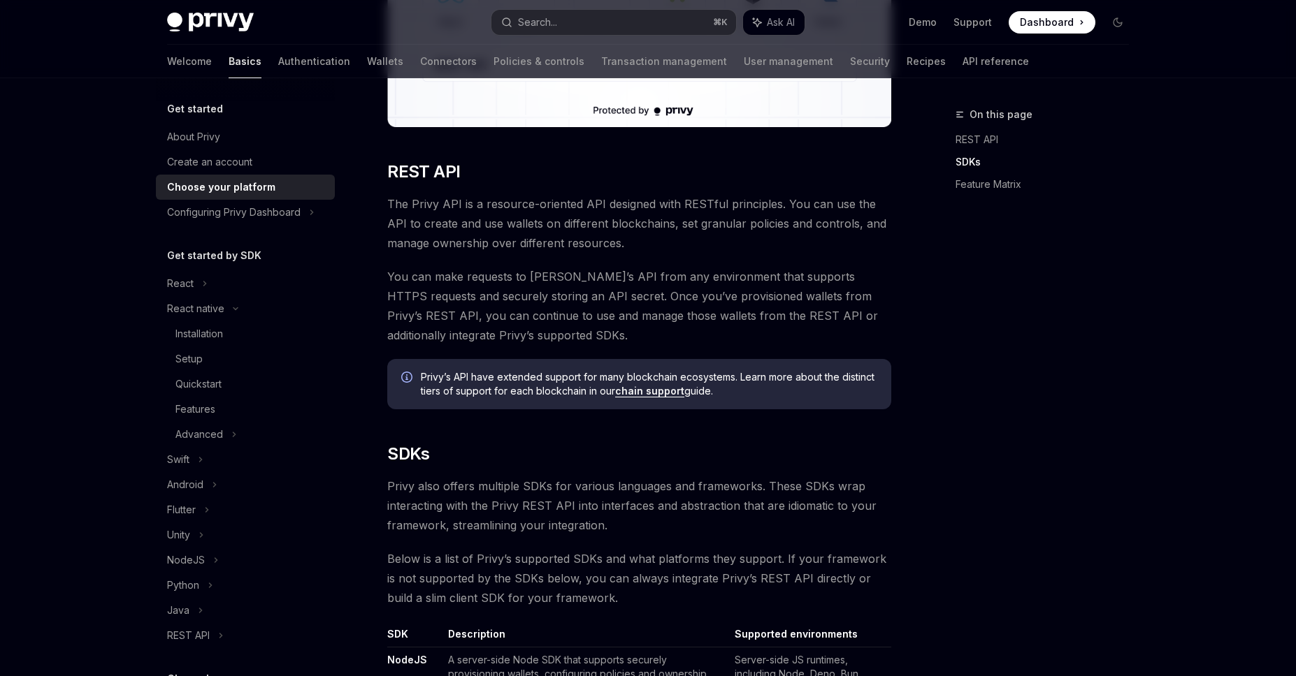
scroll to position [503, 0]
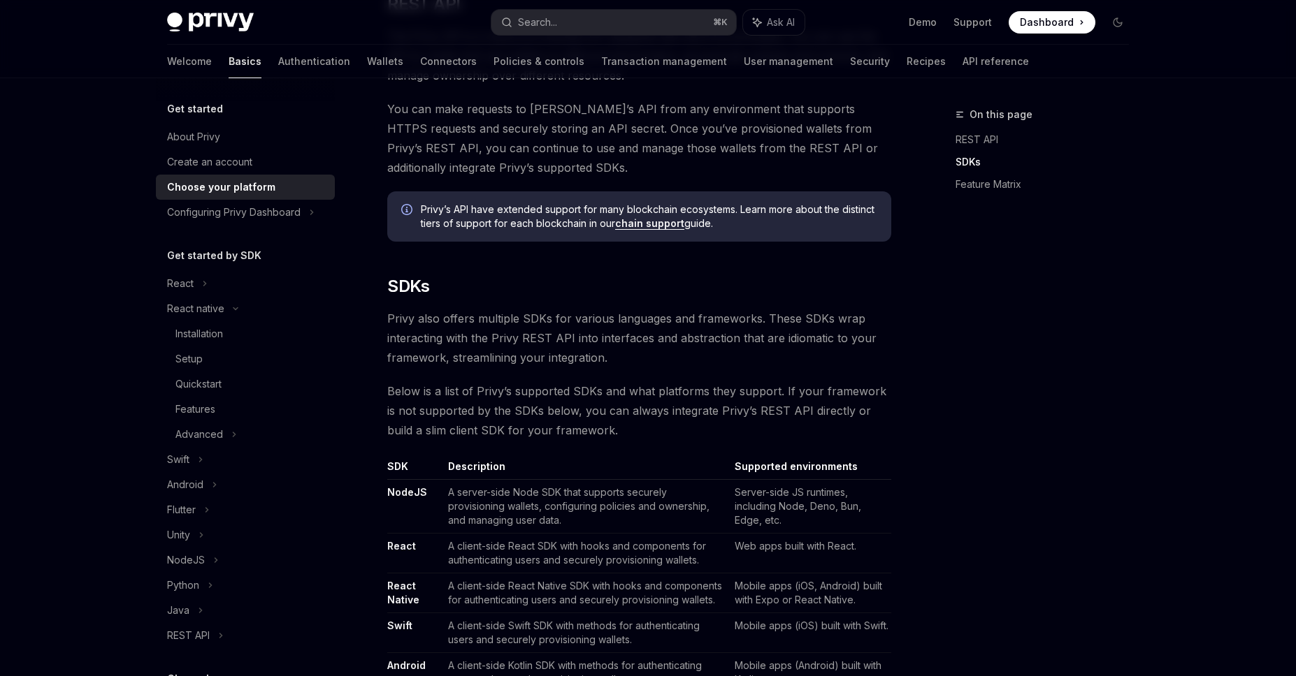
click at [399, 591] on link "React Native" at bounding box center [403, 593] width 32 height 27
click at [231, 338] on div "Installation" at bounding box center [250, 334] width 151 height 17
type textarea "*"
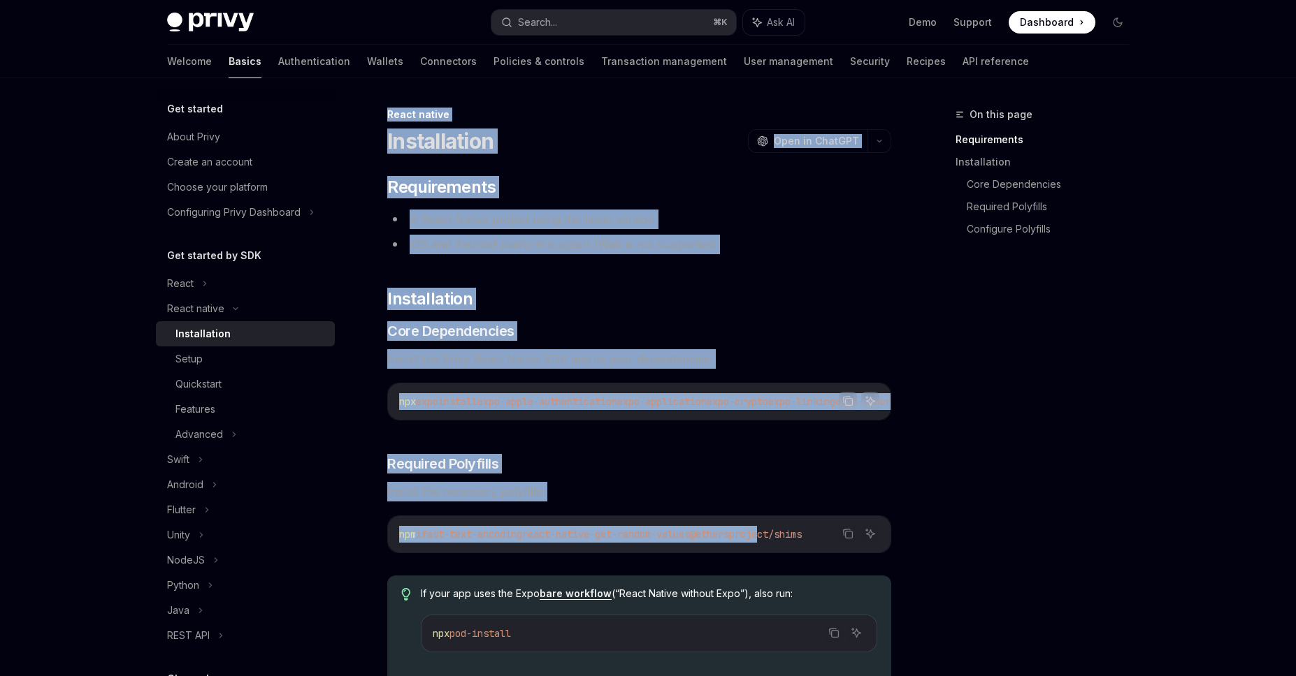
drag, startPoint x: 790, startPoint y: 542, endPoint x: 911, endPoint y: 548, distance: 121.1
click at [841, 540] on button "Copy the contents from the code block" at bounding box center [848, 534] width 18 height 18
click at [693, 324] on h3 "​ Core Dependencies" at bounding box center [639, 331] width 504 height 20
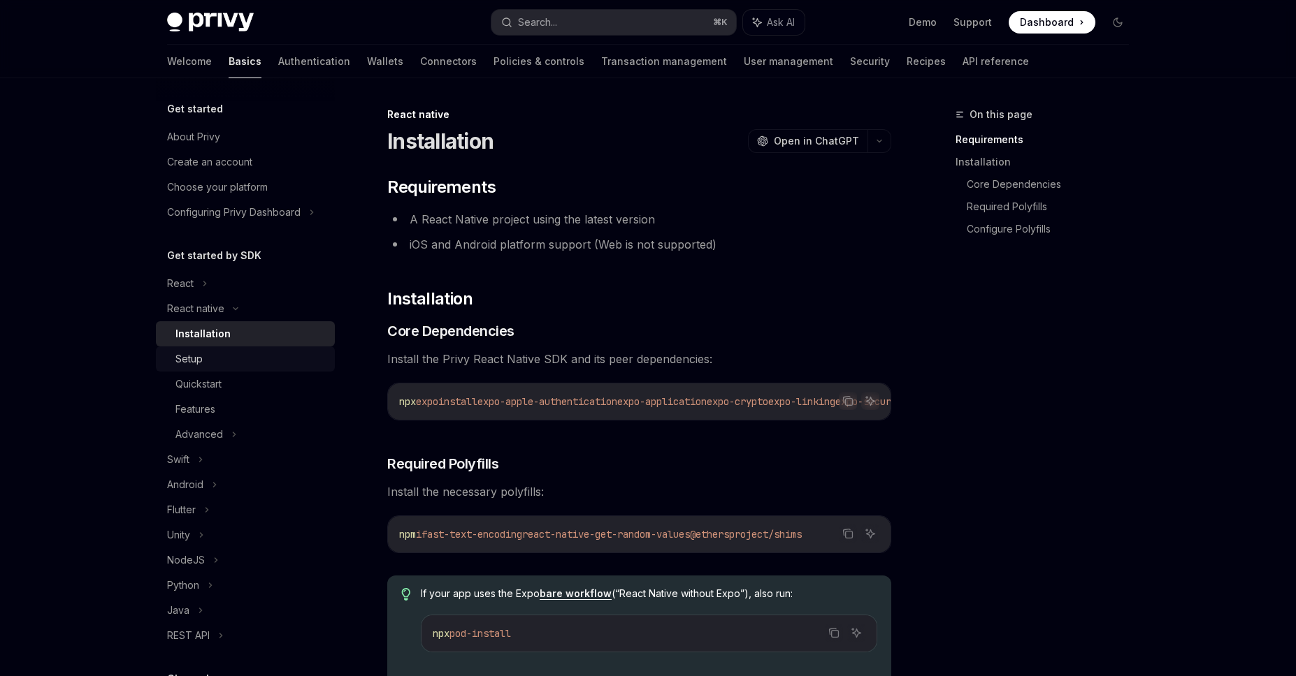
click at [198, 368] on link "Setup" at bounding box center [245, 359] width 179 height 25
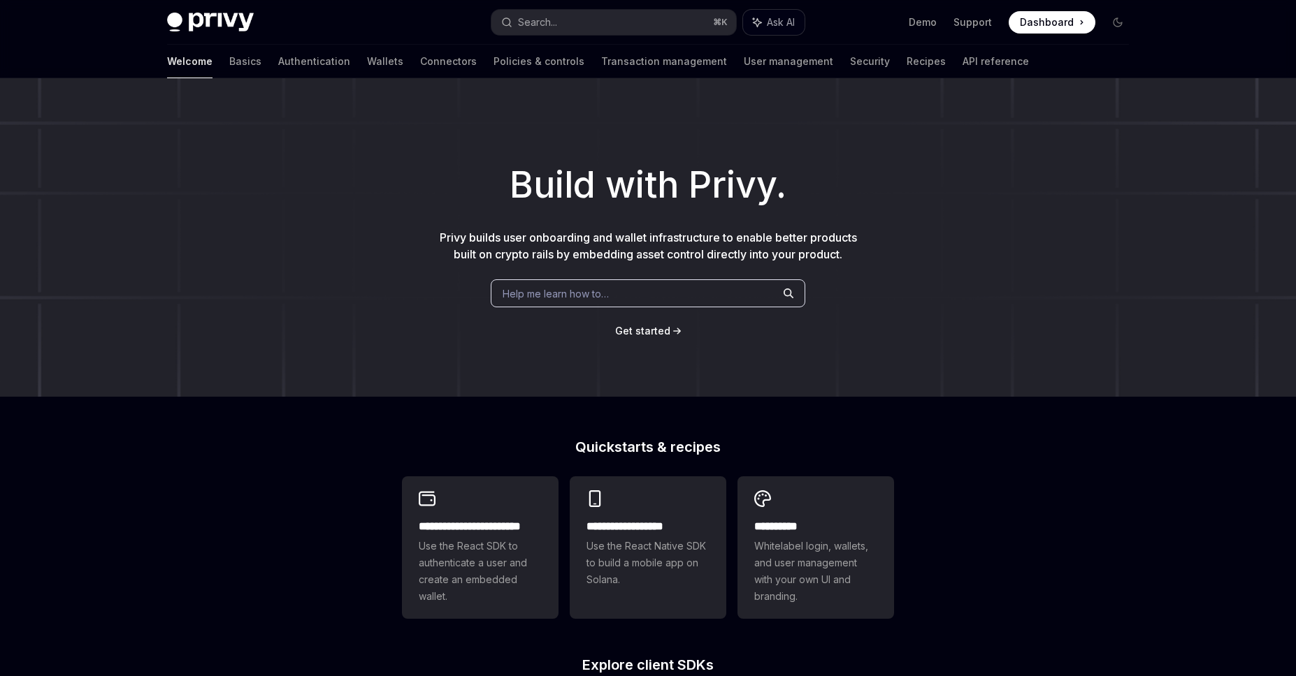
click at [789, 29] on button "Ask AI" at bounding box center [773, 22] width 61 height 25
type textarea "*"
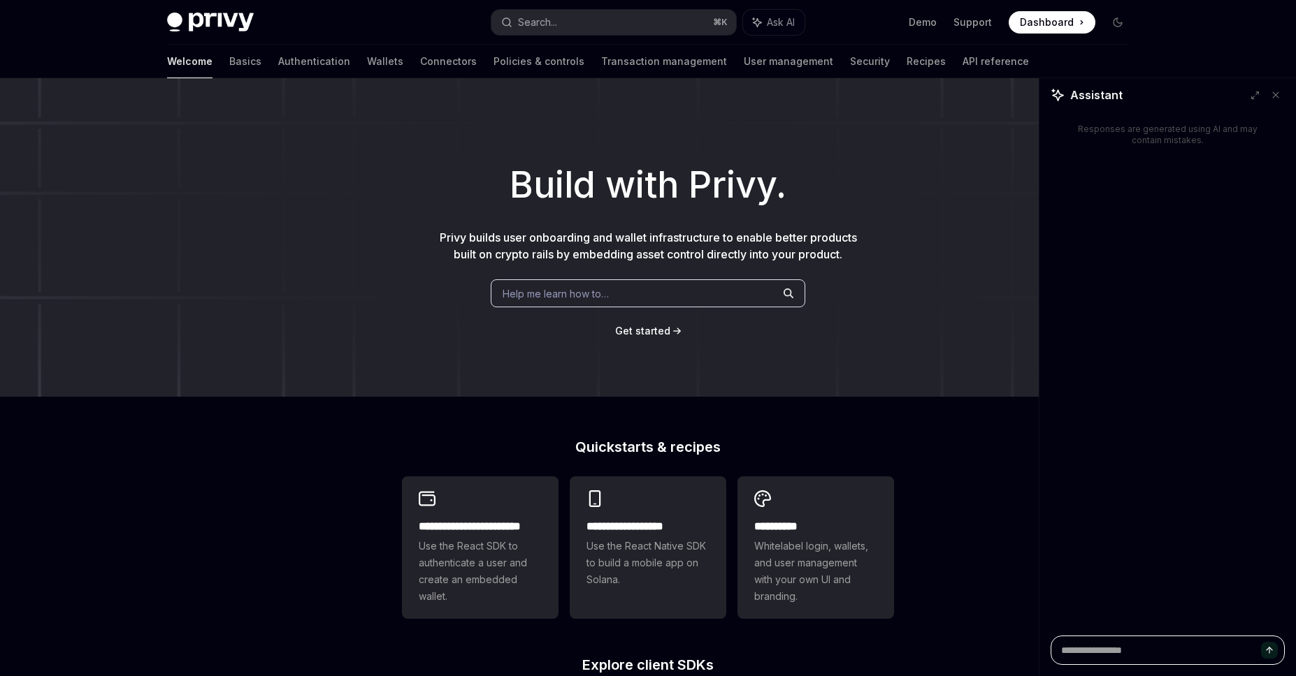
click at [1138, 648] on textarea at bounding box center [1167, 650] width 234 height 29
type textarea "*"
type textarea "**"
type textarea "*"
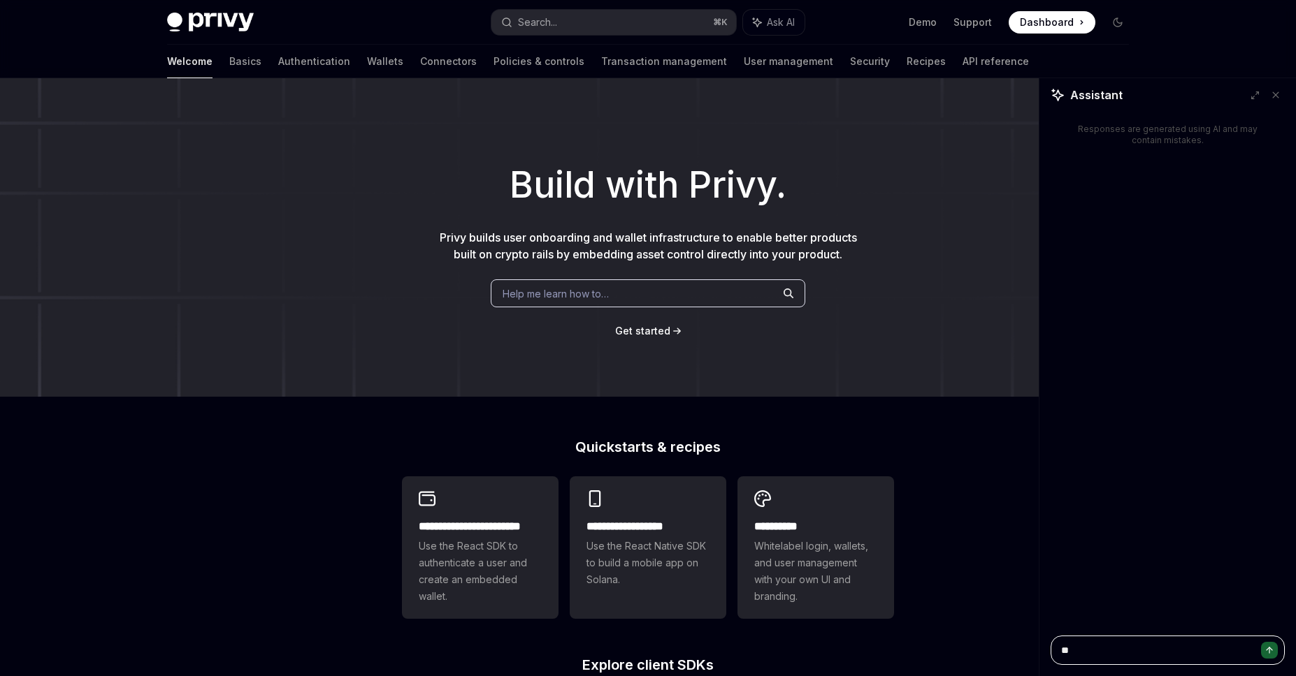
type textarea "***"
type textarea "*"
type textarea "***"
type textarea "*"
type textarea "*****"
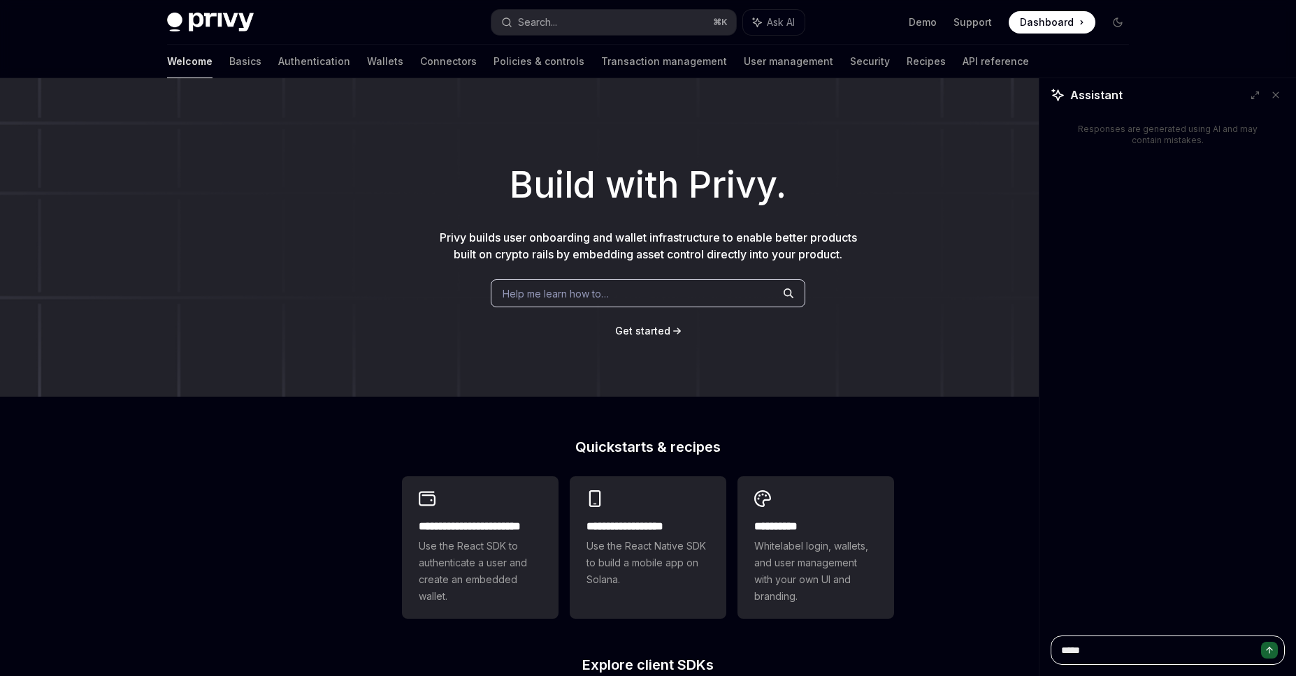
type textarea "*"
type textarea "******"
type textarea "*"
type textarea "******"
type textarea "*"
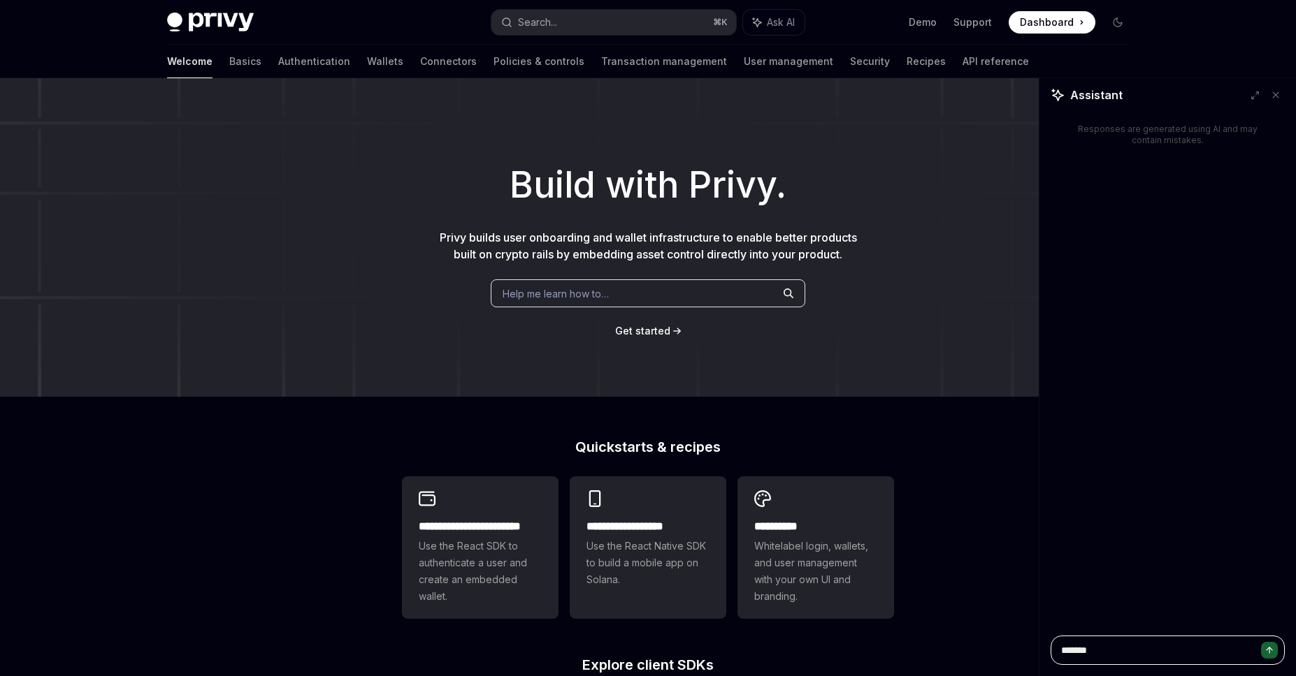
type textarea "********"
type textarea "*"
type textarea "*********"
type textarea "*"
type textarea "**********"
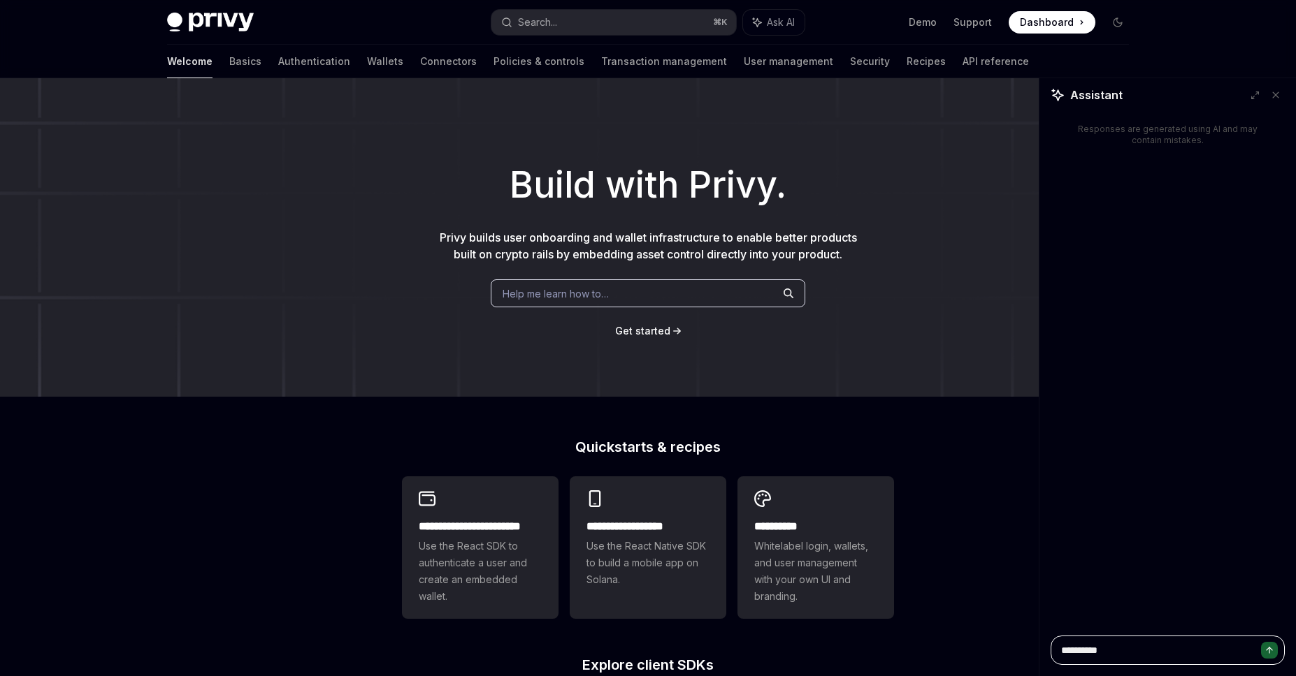
type textarea "*"
type textarea "**********"
type textarea "*"
type textarea "**********"
type textarea "*"
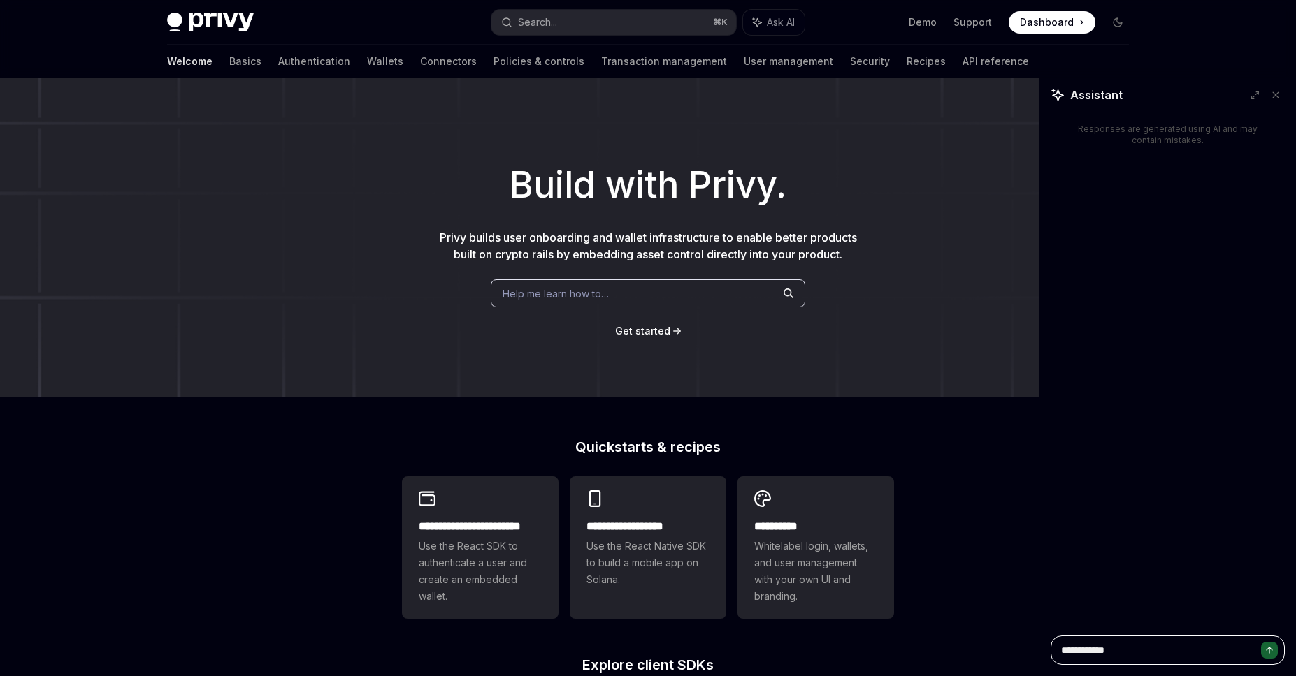
type textarea "**********"
type textarea "*"
type textarea "**********"
type textarea "*"
type textarea "**********"
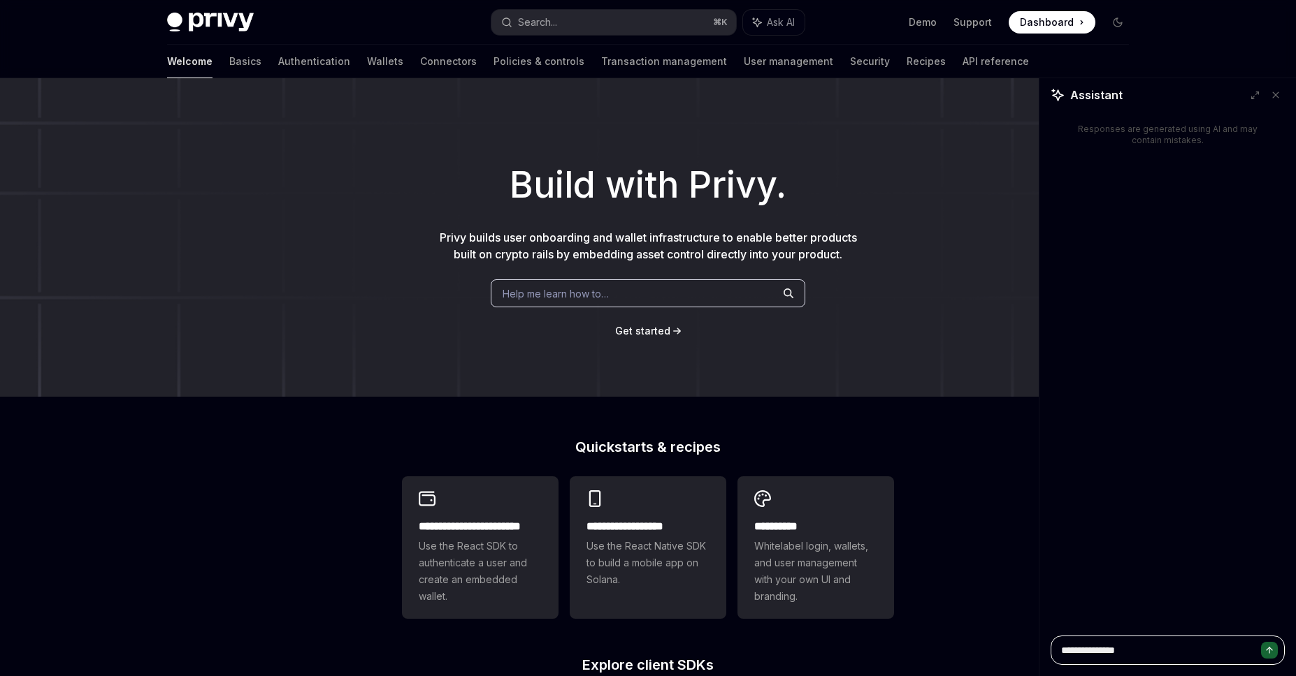
type textarea "*"
type textarea "**********"
type textarea "*"
type textarea "**********"
type textarea "*"
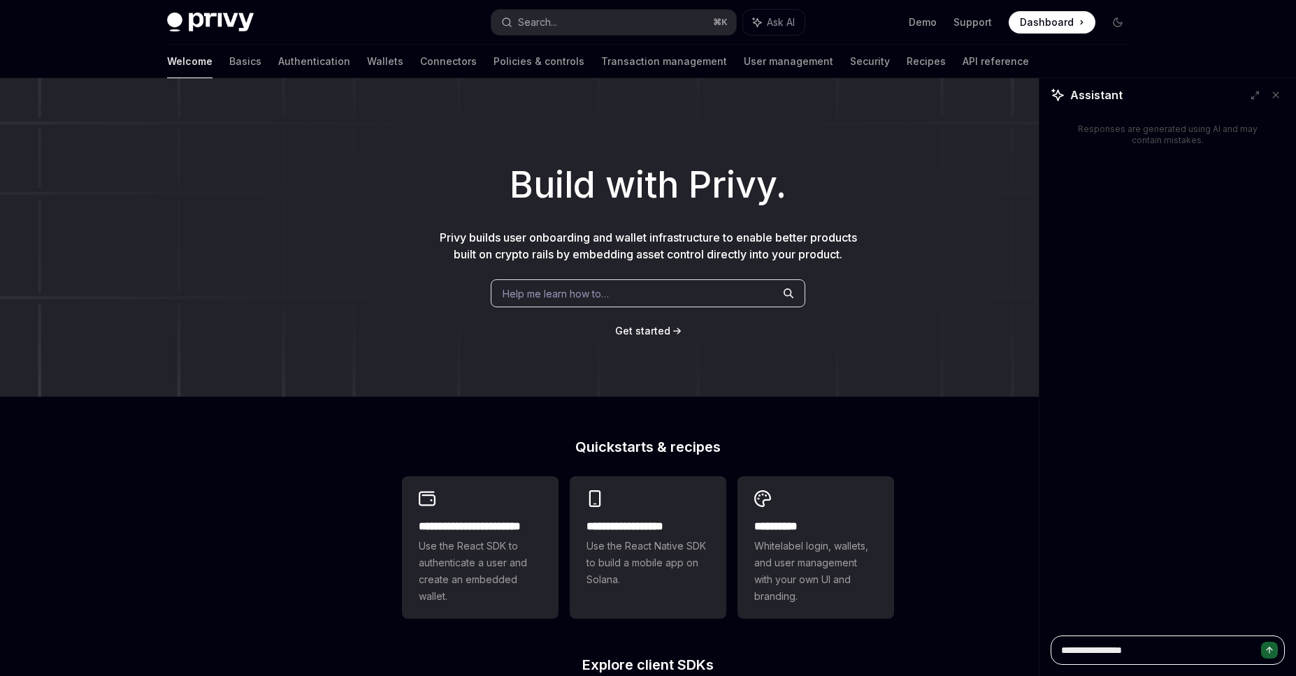
type textarea "**********"
type textarea "*"
type textarea "**********"
type textarea "*"
type textarea "**********"
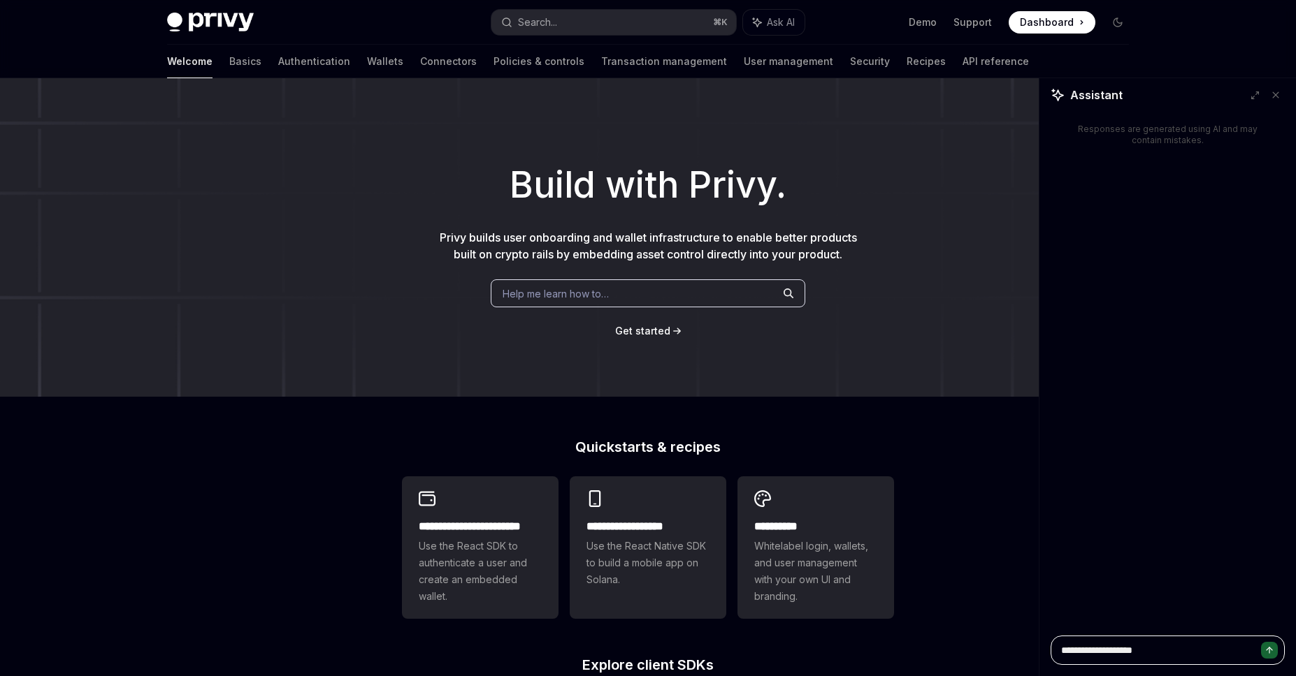
type textarea "*"
type textarea "**********"
type textarea "*"
type textarea "**********"
type textarea "*"
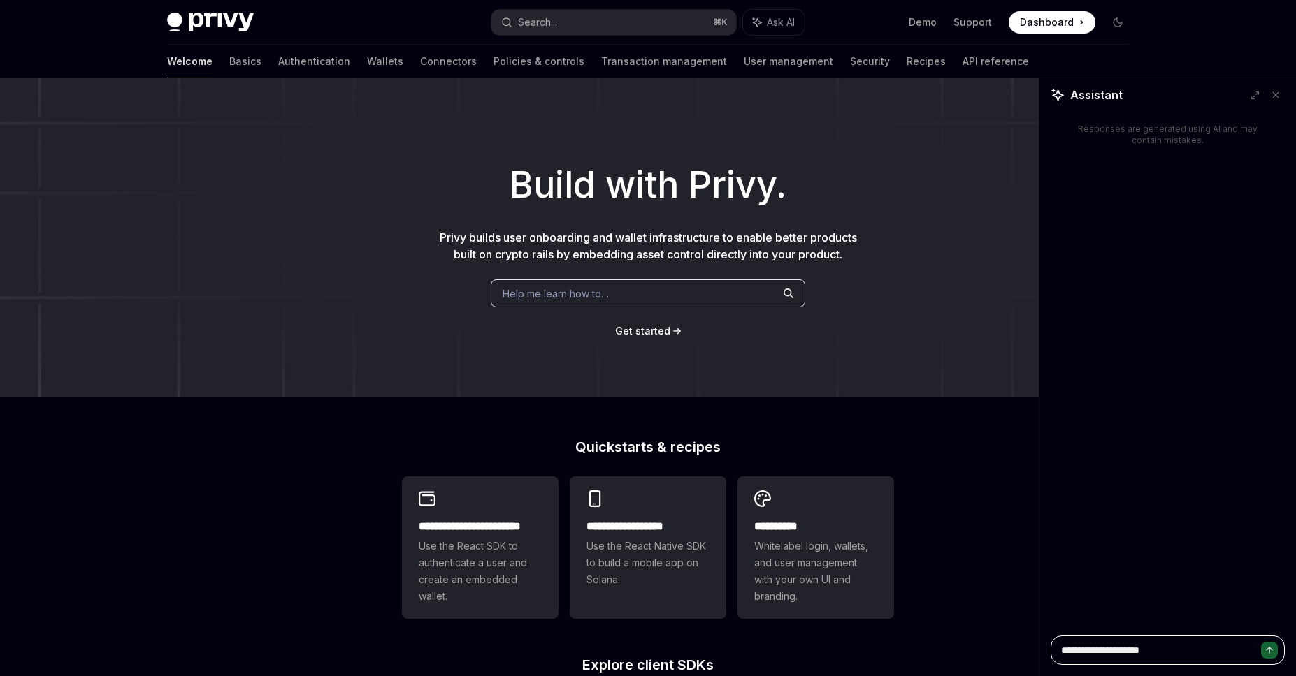
type textarea "**********"
type textarea "*"
type textarea "**********"
click at [591, 293] on span "Help me learn how to…" at bounding box center [555, 294] width 106 height 15
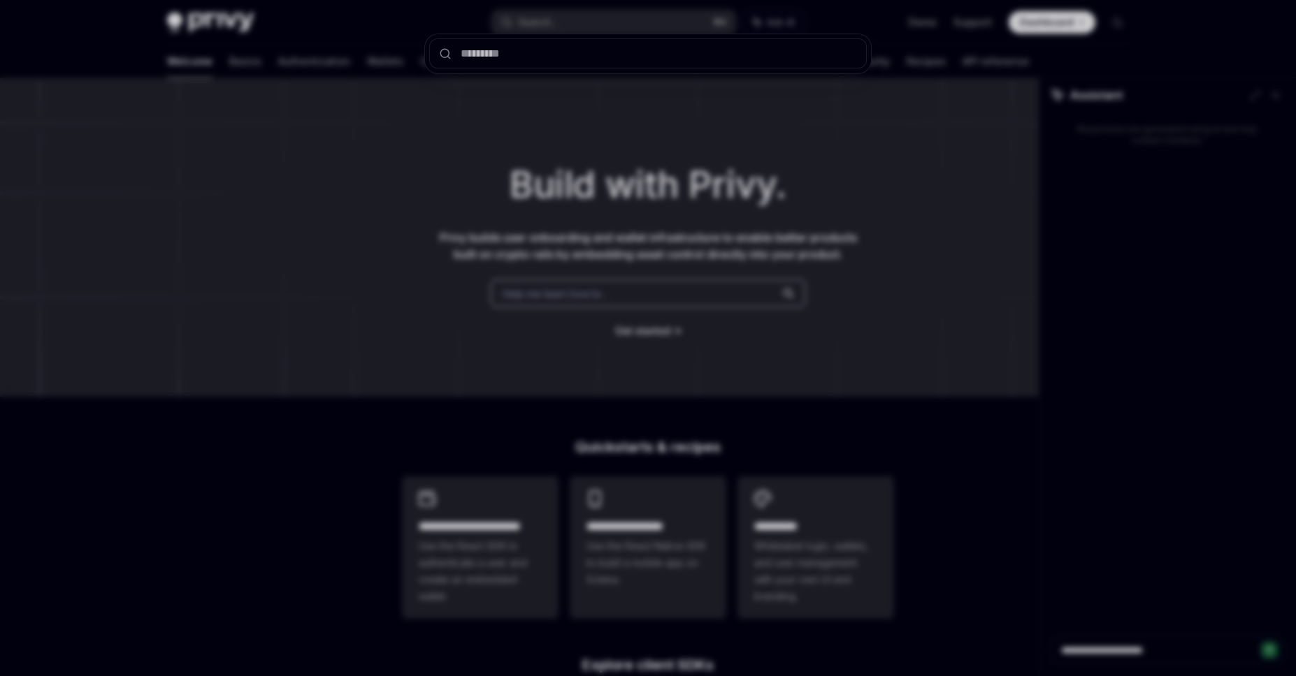
type input "**********"
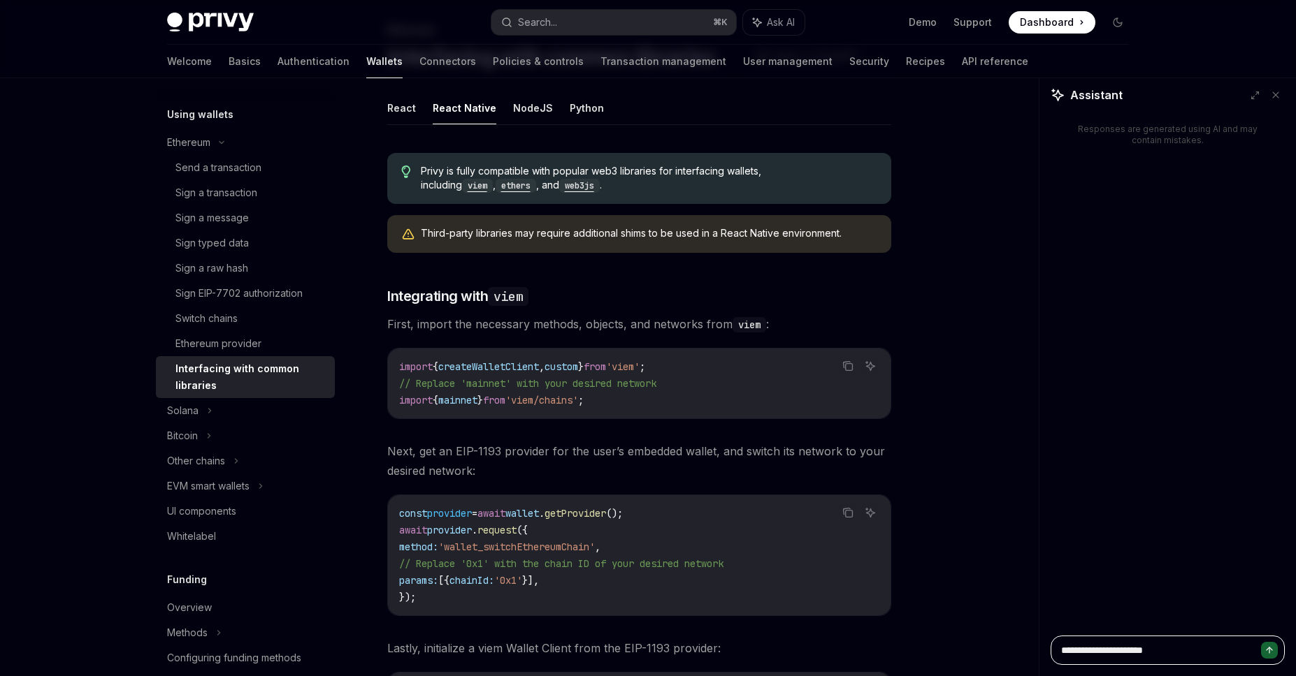
scroll to position [84, 0]
click at [767, 21] on span "Ask AI" at bounding box center [781, 22] width 28 height 14
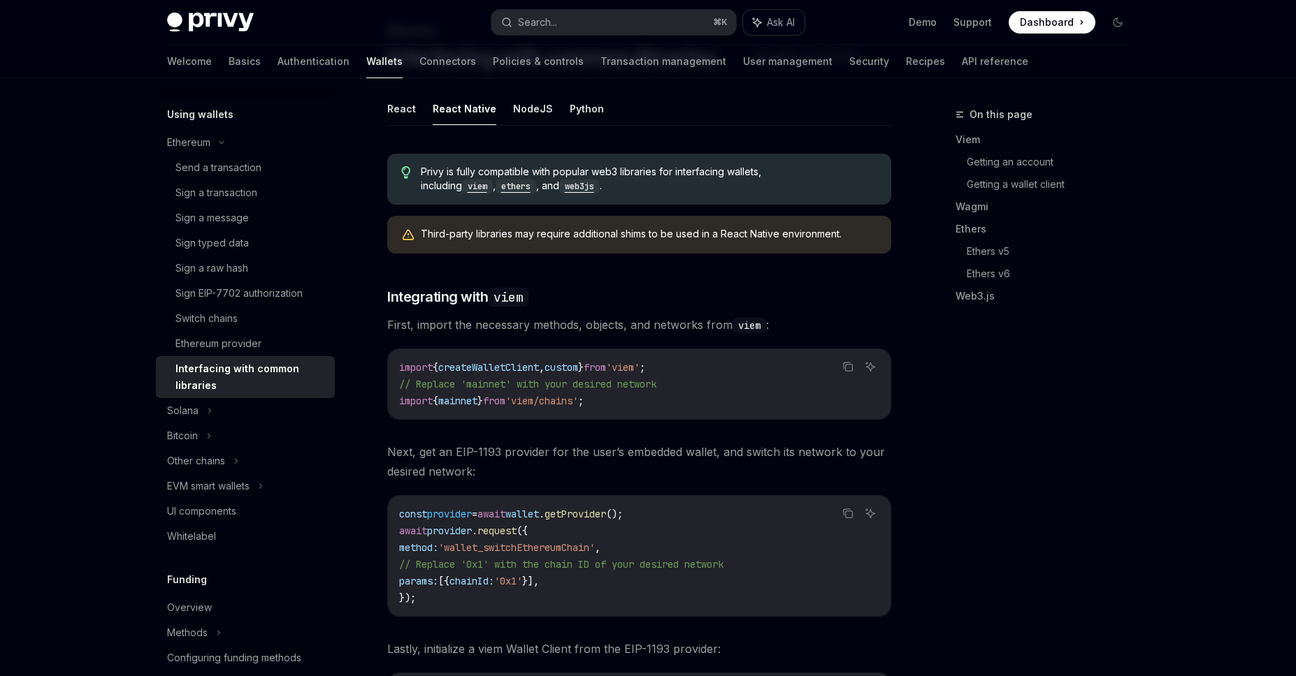
click at [779, 23] on span "Ask AI" at bounding box center [781, 22] width 28 height 14
type textarea "*"
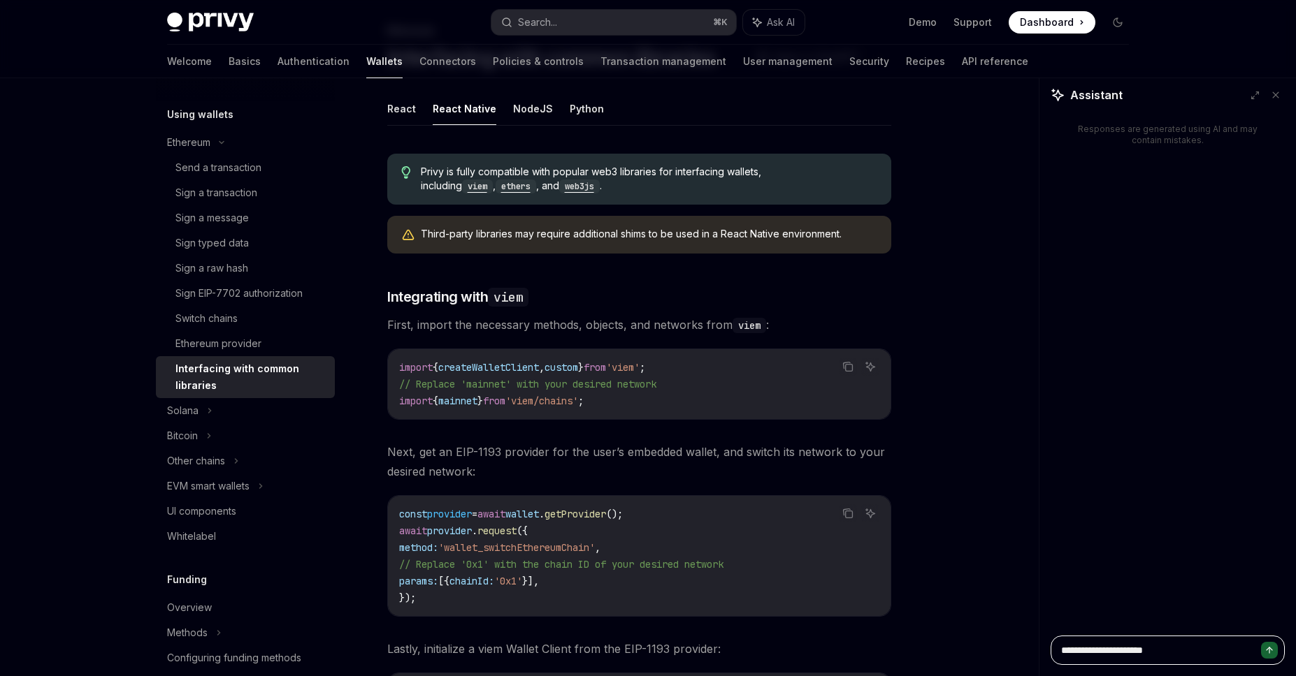
click at [1181, 652] on textarea "**********" at bounding box center [1167, 650] width 234 height 29
type textarea "**********"
type textarea "*"
type textarea "**********"
type textarea "*"
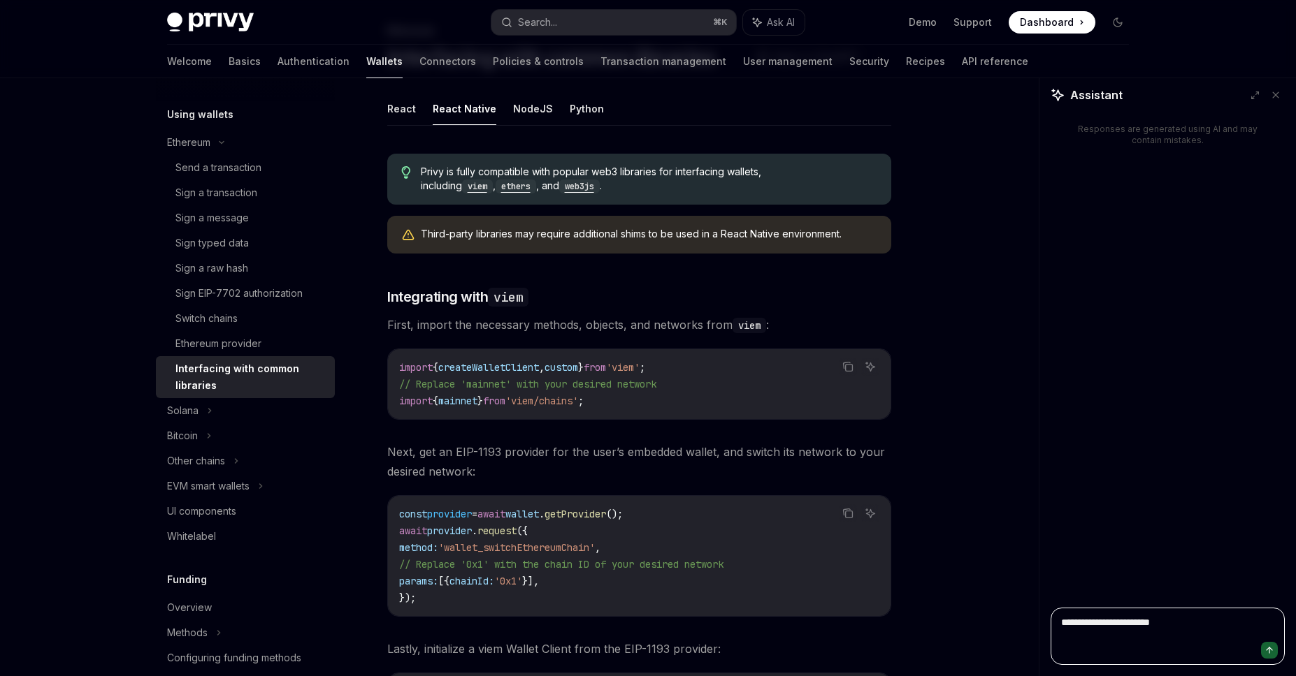
paste textarea "**********"
type textarea "**********"
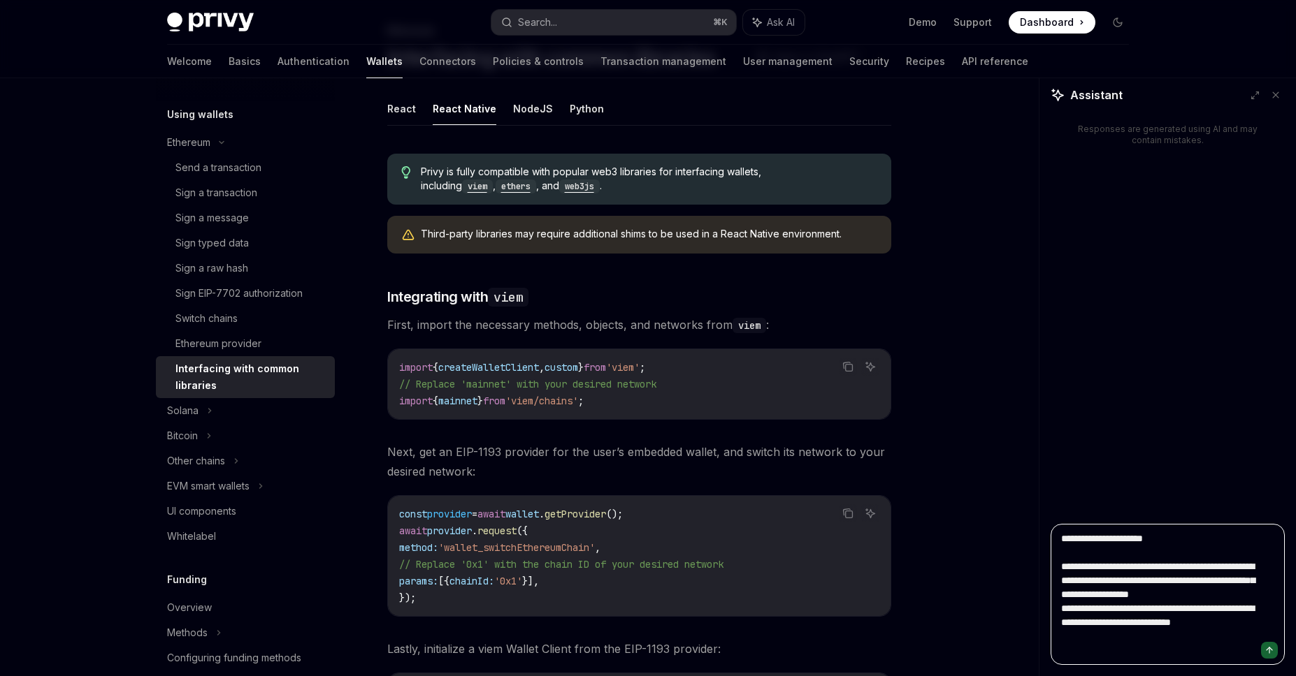
type textarea "*"
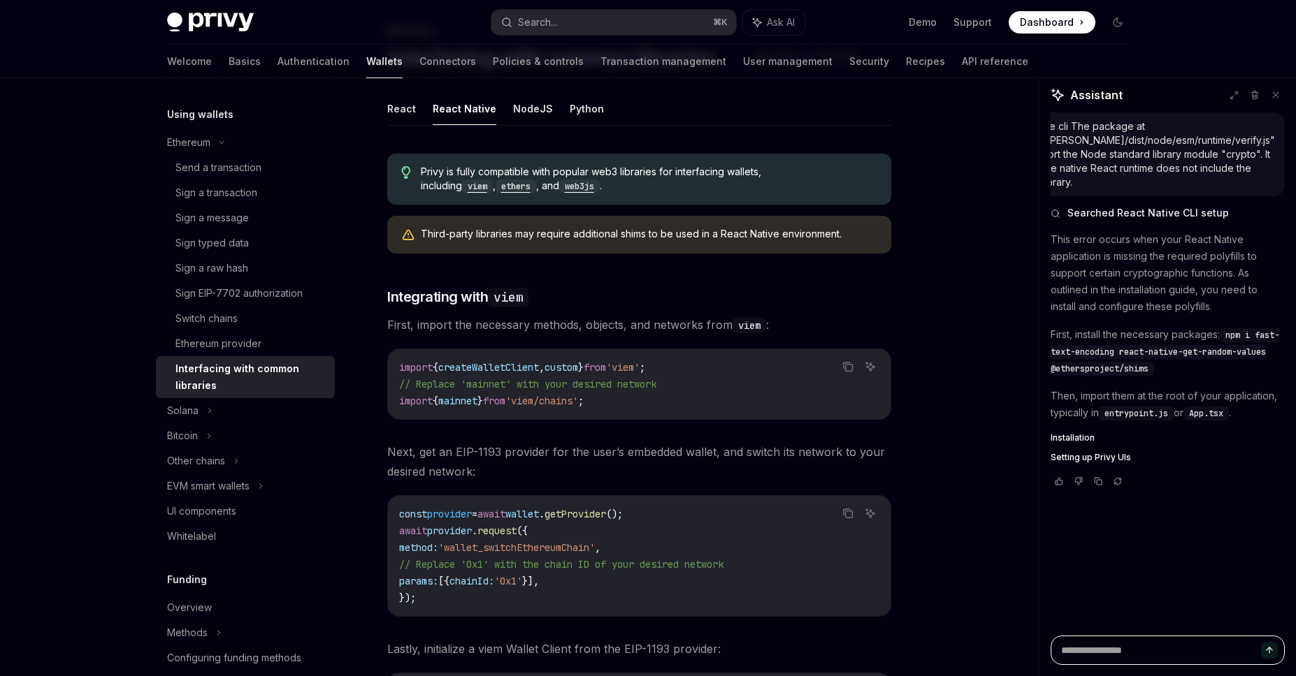
type textarea "*"
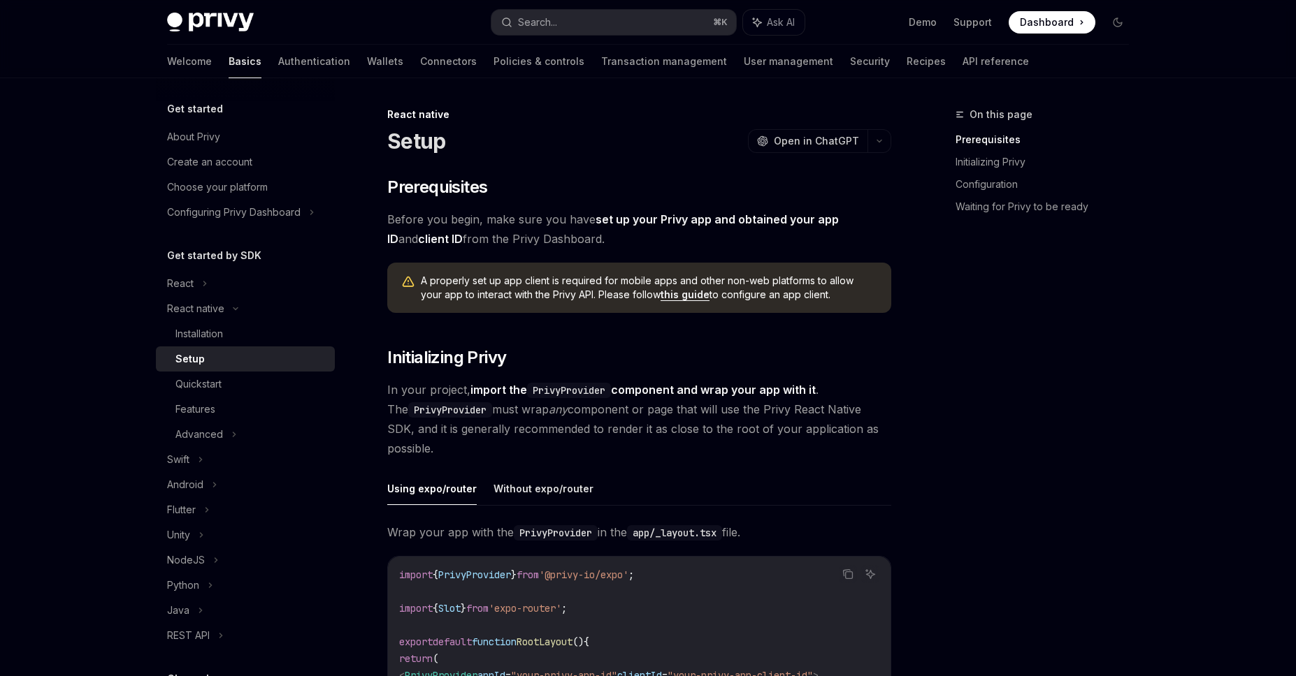
scroll to position [168, 0]
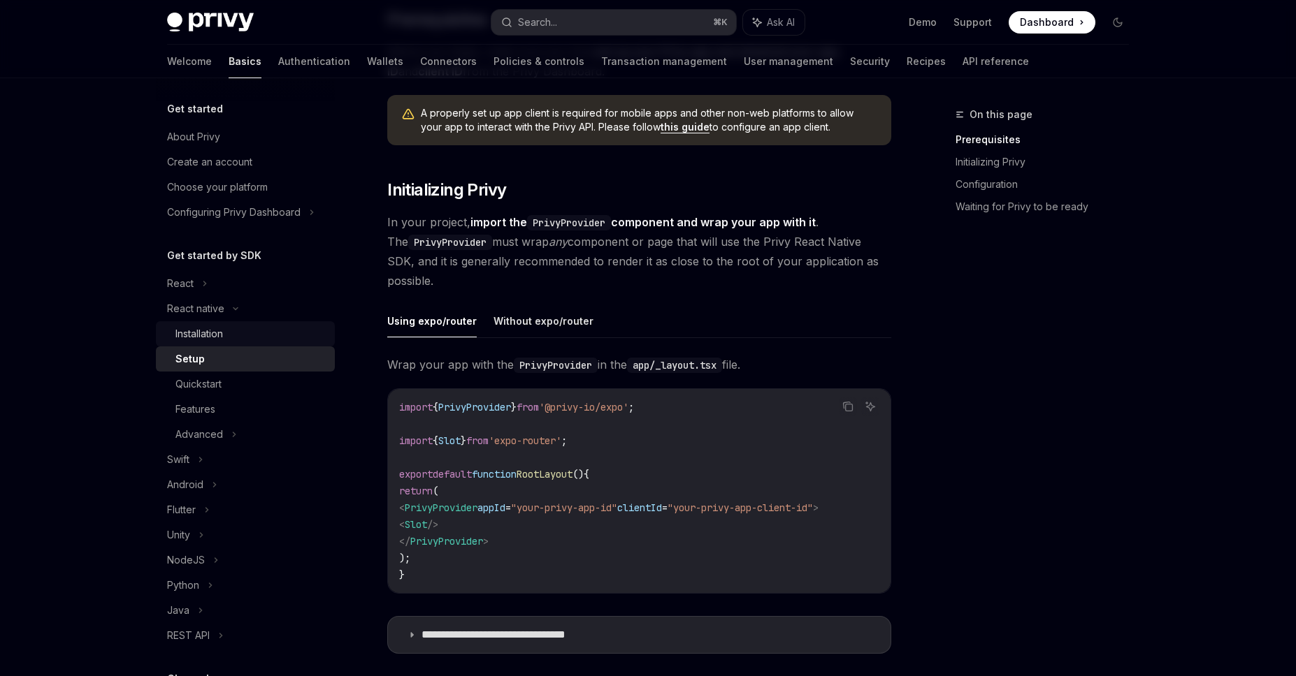
click at [217, 336] on div "Installation" at bounding box center [199, 334] width 48 height 17
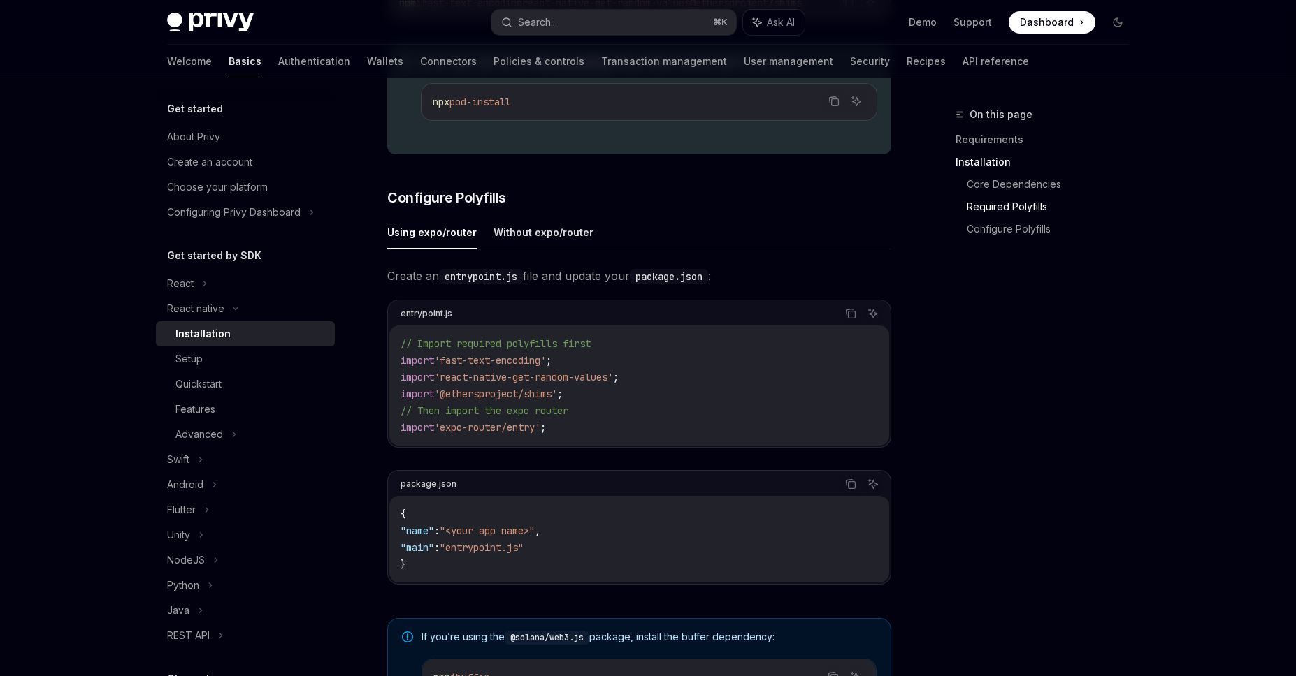
scroll to position [537, 0]
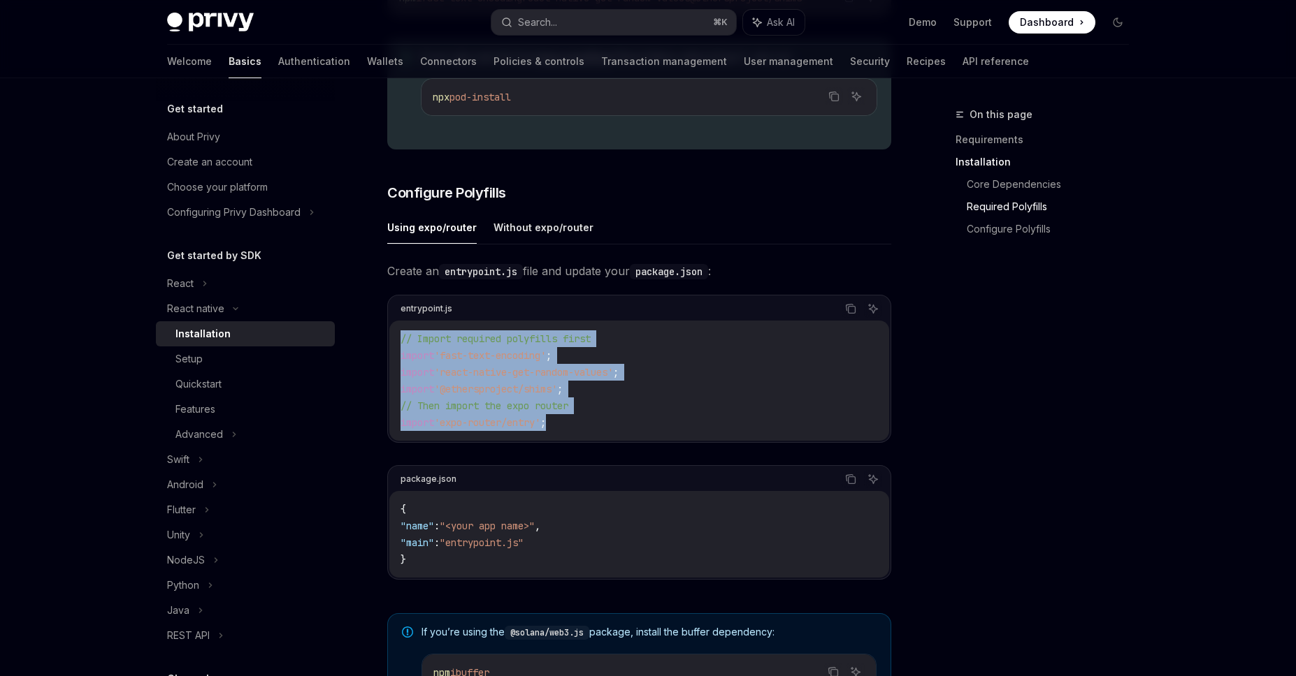
drag, startPoint x: 583, startPoint y: 430, endPoint x: 392, endPoint y: 344, distance: 209.2
click at [392, 344] on div "// Import required polyfills first import 'fast-text-encoding' ; import 'react-…" at bounding box center [639, 381] width 500 height 120
copy code "// Import required polyfills first import 'fast-text-encoding' ; import 'react-…"
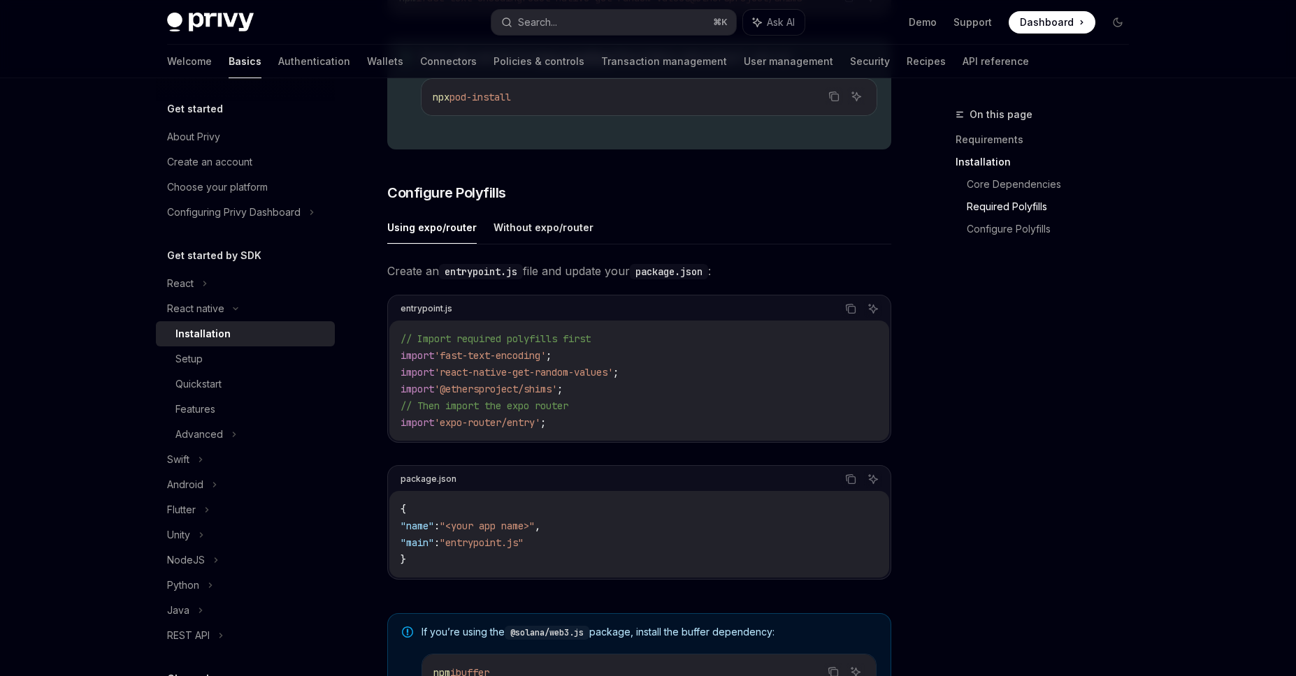
click at [1021, 455] on div "On this page Requirements Installation Core Dependencies Required Polyfills Con…" at bounding box center [1033, 391] width 212 height 570
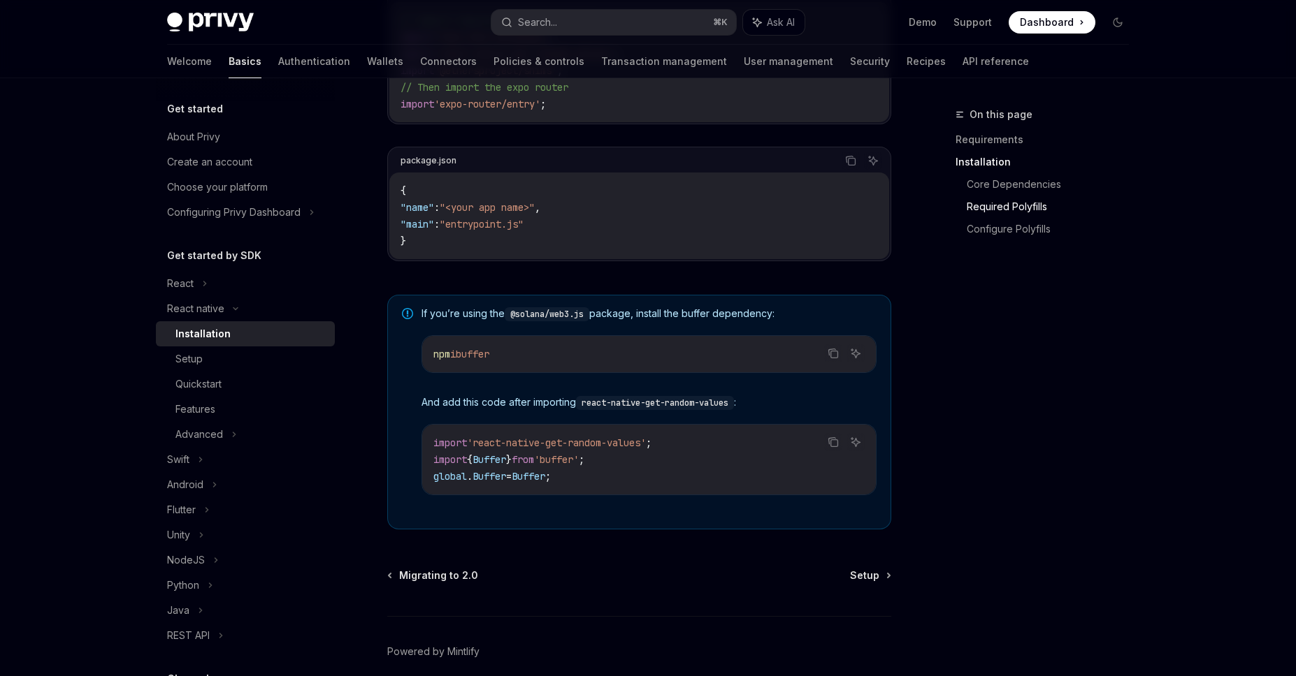
scroll to position [922, 0]
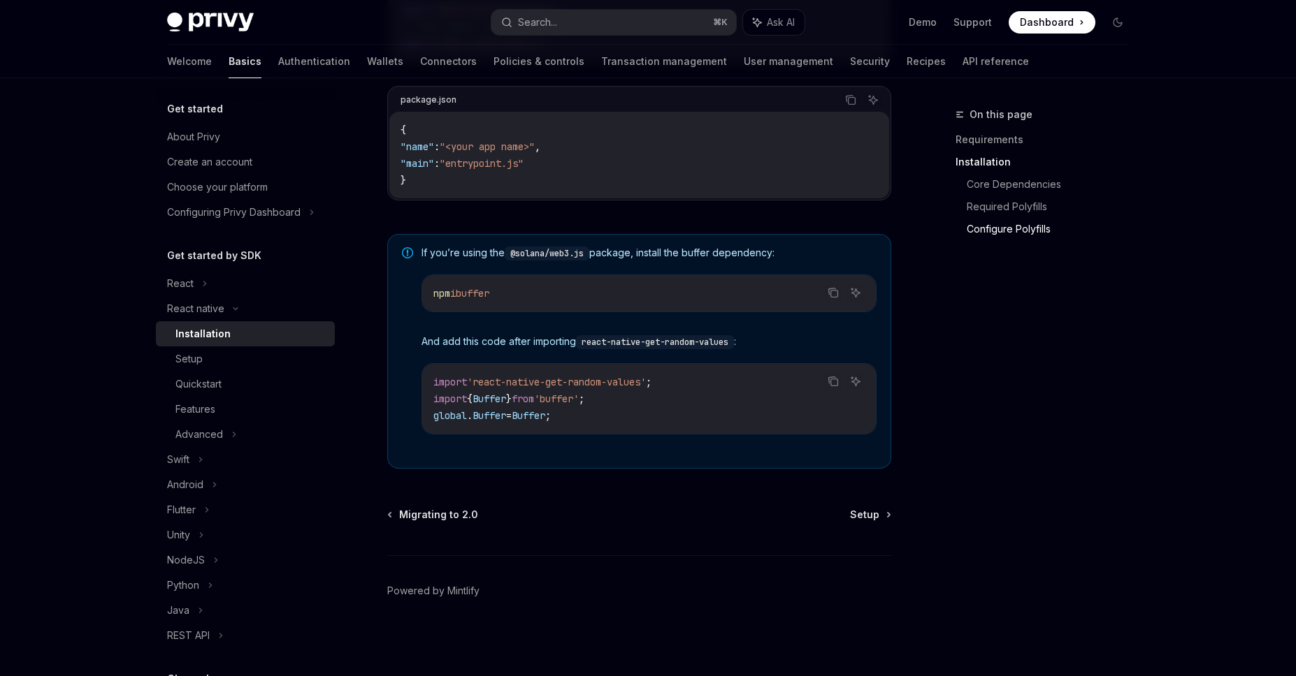
click at [1010, 421] on div "On this page Requirements Installation Core Dependencies Required Polyfills Con…" at bounding box center [1033, 391] width 212 height 570
drag, startPoint x: 577, startPoint y: 421, endPoint x: 434, endPoint y: 398, distance: 145.1
click at [434, 398] on code "import 'react-native-get-random-values' ; import { Buffer } from 'buffer' ; glo…" at bounding box center [648, 399] width 431 height 50
copy code "import { Buffer } from 'buffer' ; global . Buffer = Buffer ;"
click at [994, 175] on link "Core Dependencies" at bounding box center [1052, 184] width 173 height 22
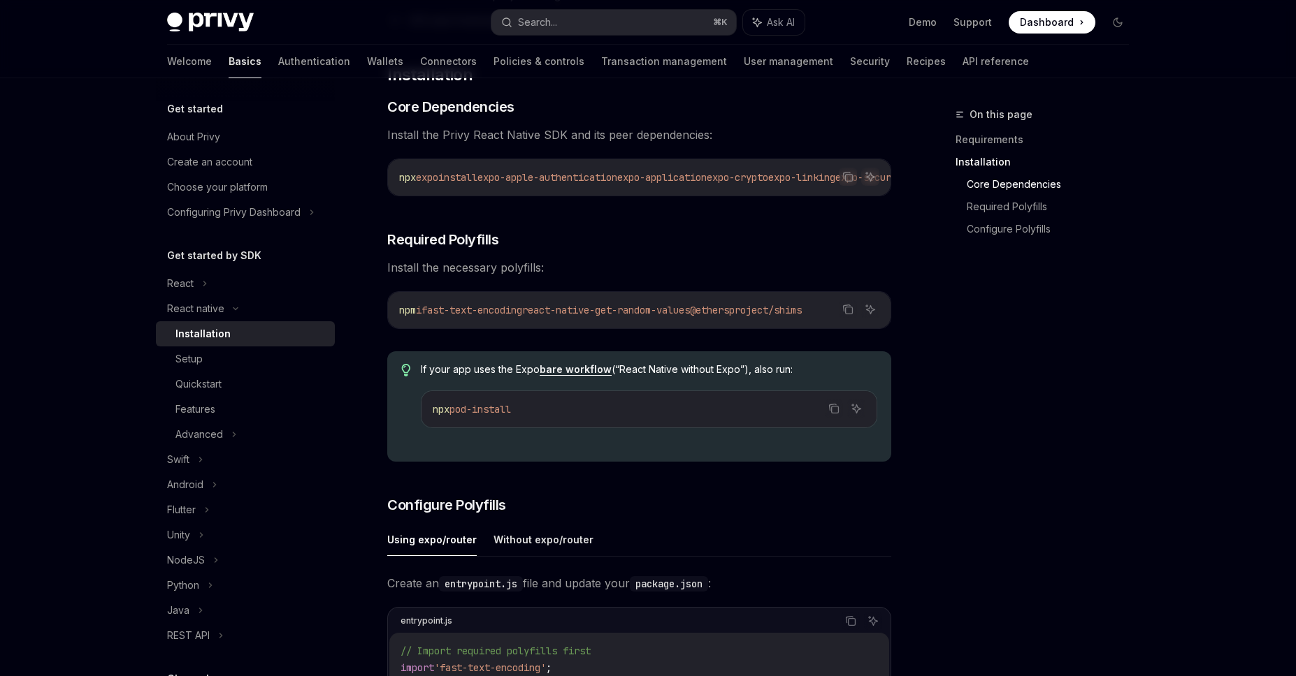
scroll to position [215, 0]
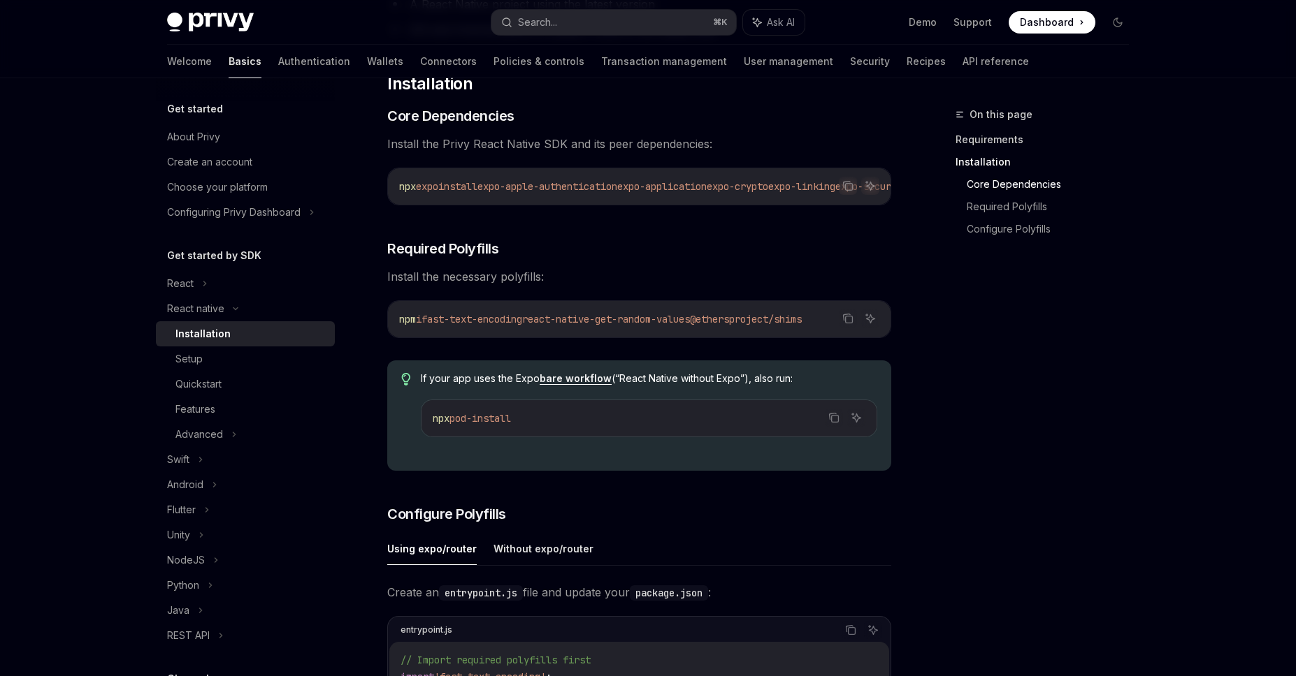
click at [1000, 143] on link "Requirements" at bounding box center [1047, 140] width 184 height 22
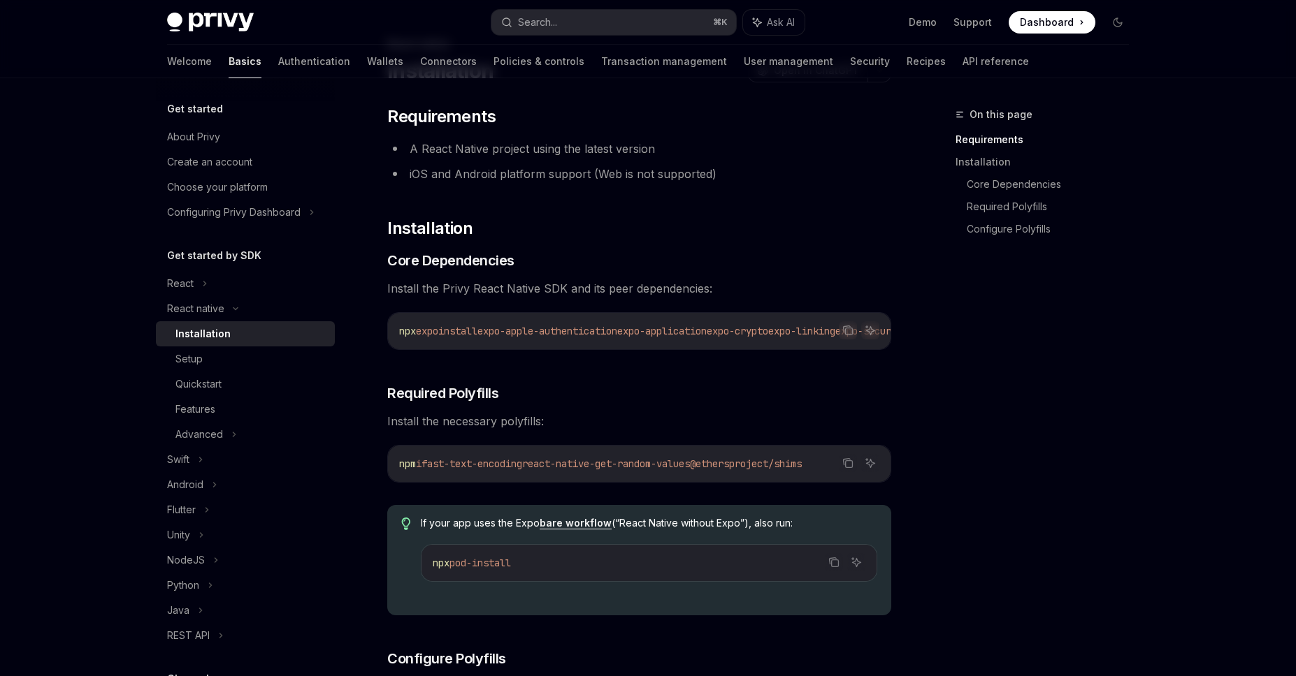
scroll to position [70, 0]
click at [757, 29] on button "Ask AI" at bounding box center [773, 22] width 61 height 25
type textarea "*"
